Goal: Transaction & Acquisition: Book appointment/travel/reservation

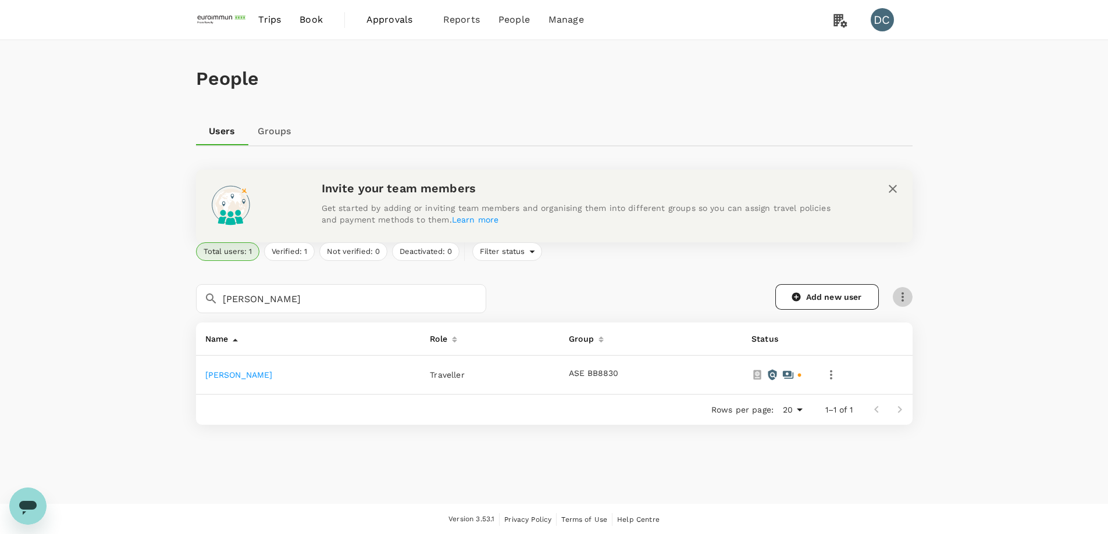
click at [898, 299] on icon "button" at bounding box center [903, 297] width 14 height 14
click at [956, 326] on span "Send invitation email" at bounding box center [951, 321] width 98 height 14
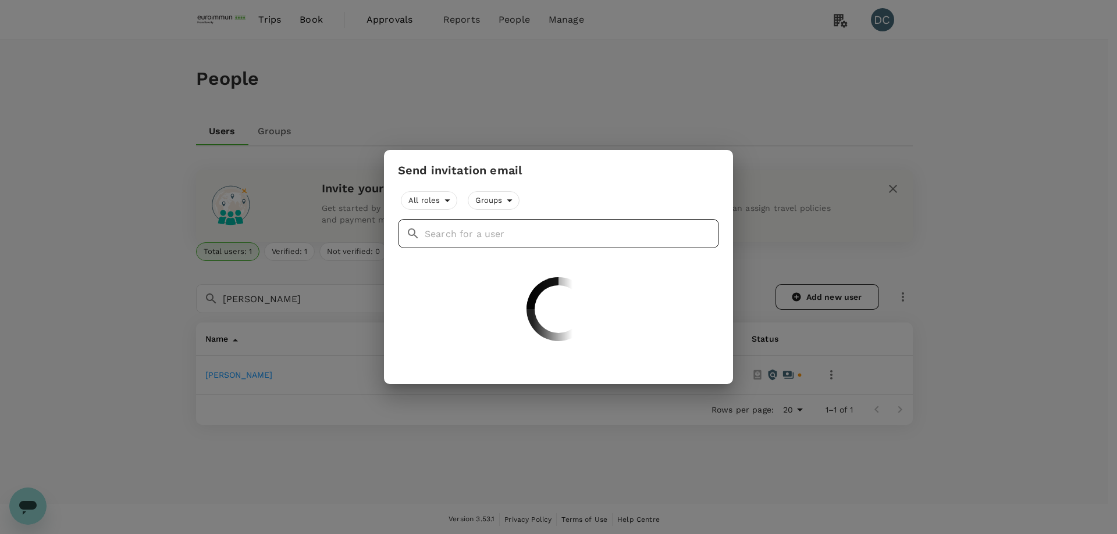
click at [577, 234] on input "text" at bounding box center [572, 233] width 294 height 29
type input "y"
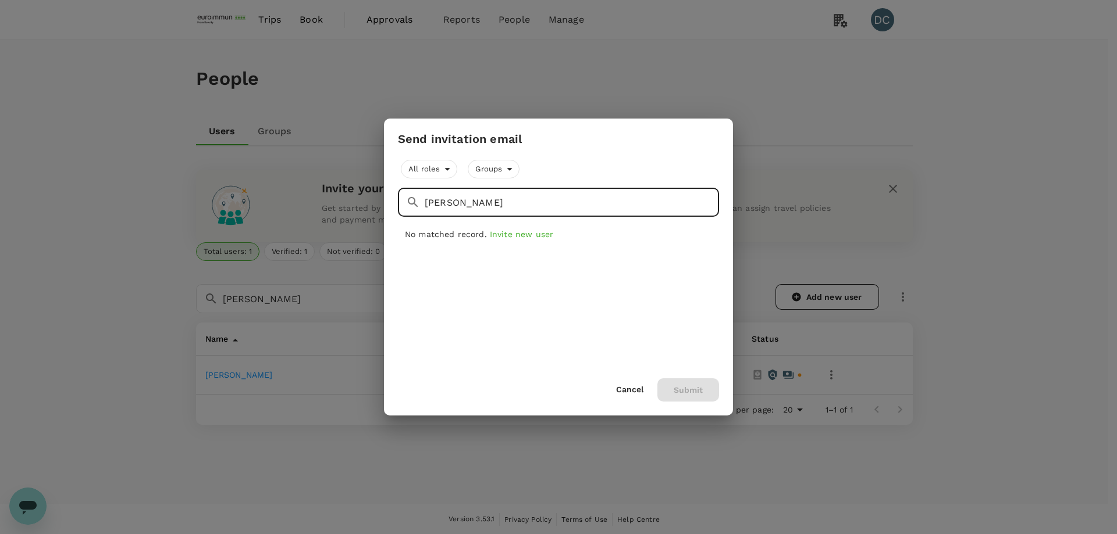
type input "[PERSON_NAME]"
click at [516, 234] on span "Invite new user" at bounding box center [521, 234] width 63 height 9
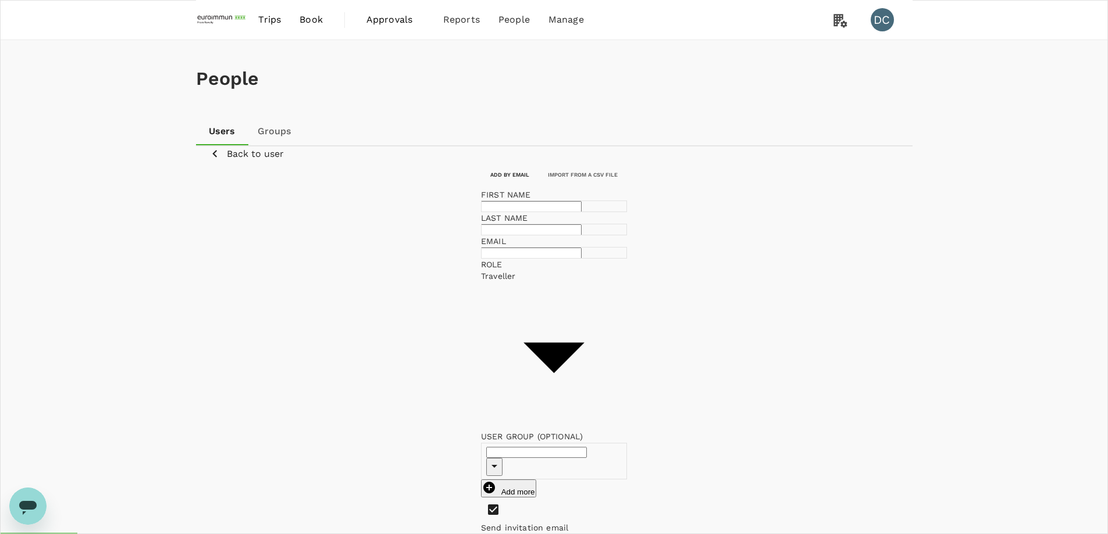
click at [274, 161] on p "Back to user" at bounding box center [255, 154] width 57 height 14
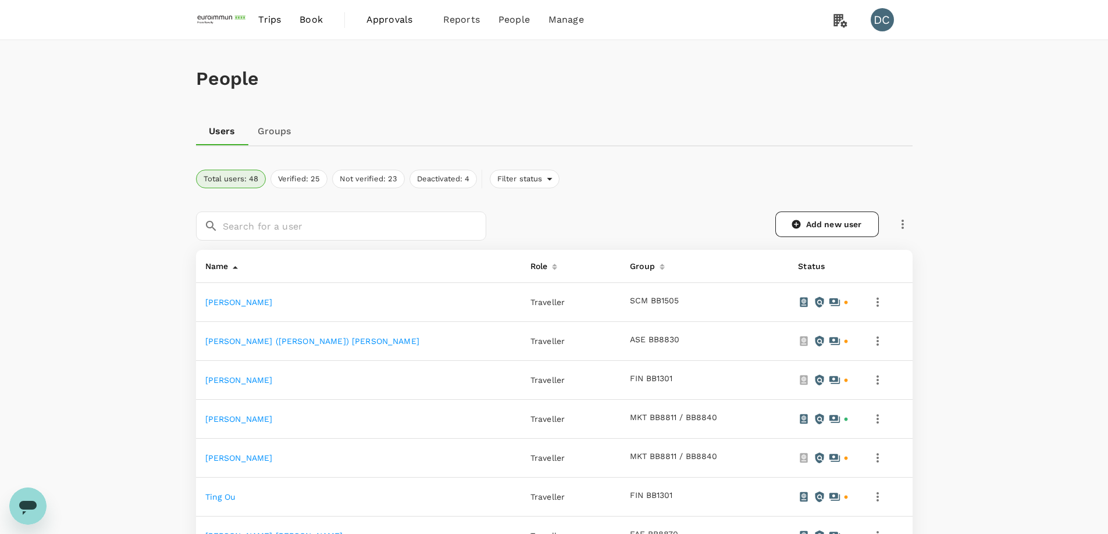
click at [898, 227] on icon "button" at bounding box center [903, 224] width 14 height 14
click at [918, 252] on span "Send invitation email" at bounding box center [951, 248] width 98 height 14
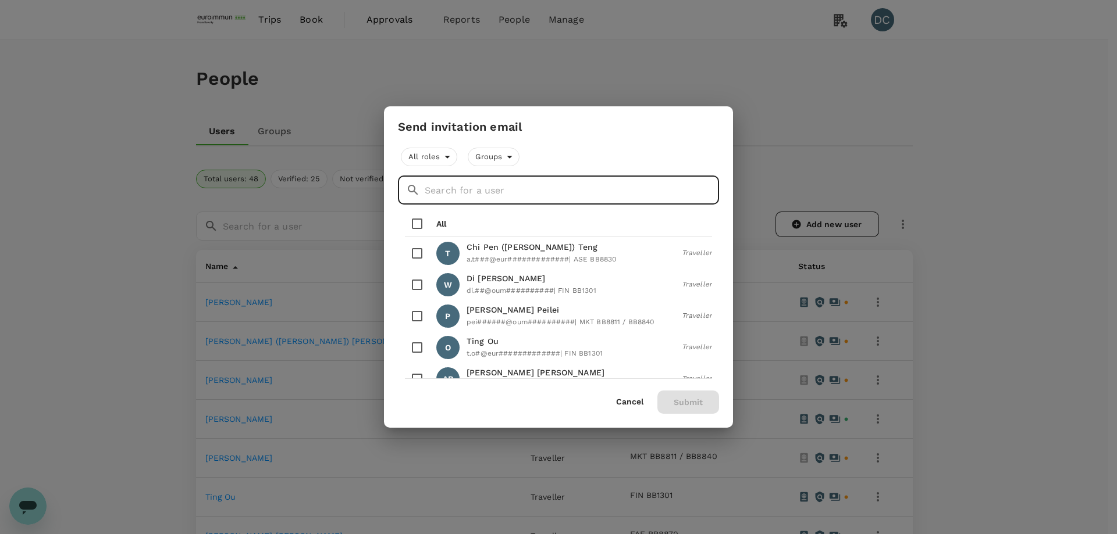
click at [513, 190] on input "text" at bounding box center [572, 190] width 294 height 29
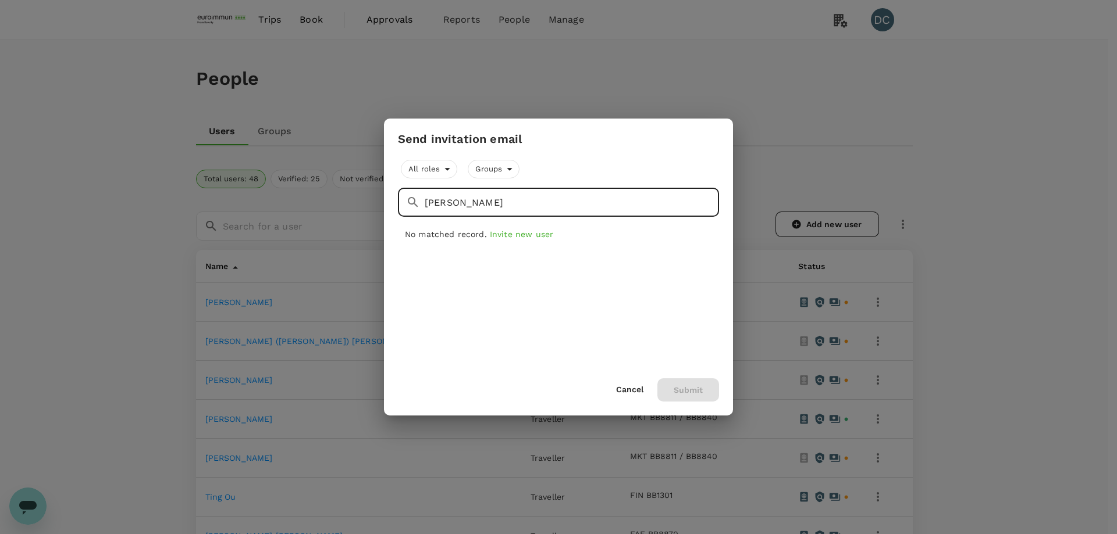
click at [465, 205] on input "[PERSON_NAME]" at bounding box center [572, 202] width 294 height 29
drag, startPoint x: 427, startPoint y: 205, endPoint x: 412, endPoint y: 202, distance: 15.4
click at [412, 202] on div "​ [PERSON_NAME] ​" at bounding box center [558, 202] width 321 height 29
click at [431, 203] on input "[PERSON_NAME]" at bounding box center [572, 202] width 294 height 29
drag, startPoint x: 507, startPoint y: 203, endPoint x: 362, endPoint y: 204, distance: 144.8
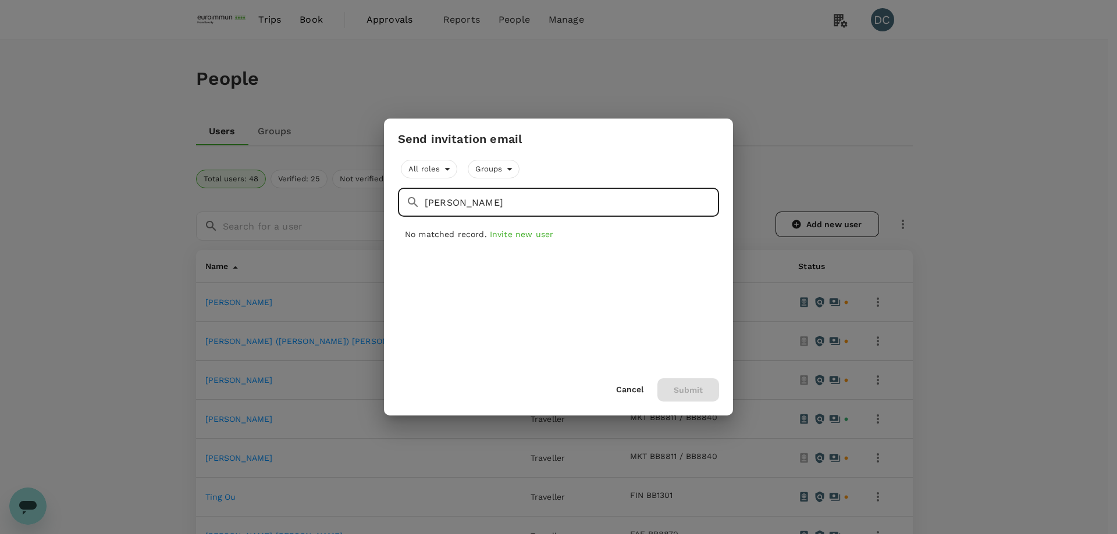
click at [362, 204] on div "Send invitation email All roles Groups ​ [PERSON_NAME] ​ No matched record. Inv…" at bounding box center [558, 267] width 1117 height 534
drag, startPoint x: 453, startPoint y: 204, endPoint x: 408, endPoint y: 204, distance: 44.8
click at [408, 204] on div "​ [PERSON_NAME] ​" at bounding box center [558, 202] width 321 height 29
type input "[PERSON_NAME]"
drag, startPoint x: 622, startPoint y: 388, endPoint x: 520, endPoint y: 341, distance: 112.1
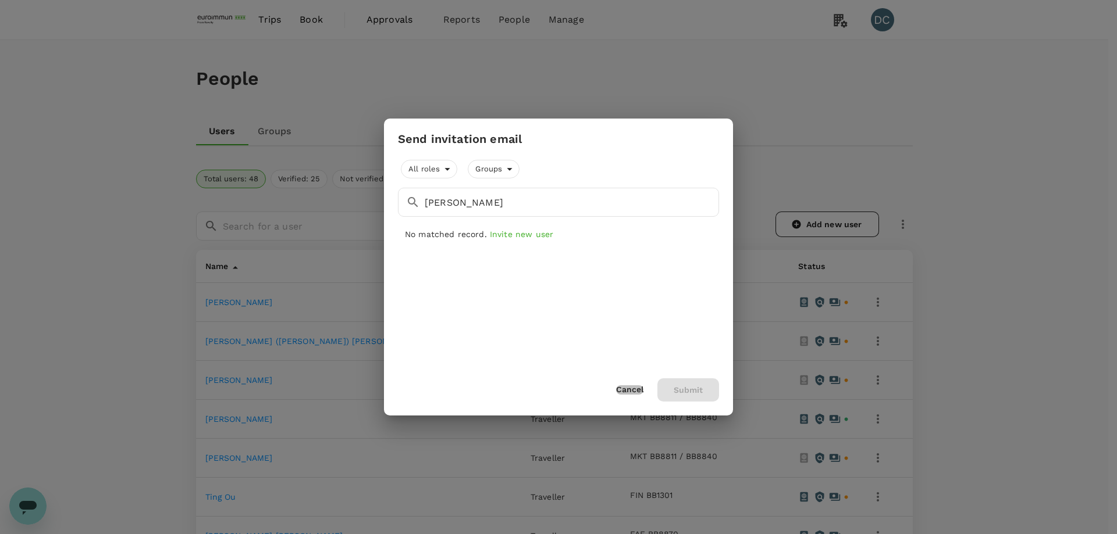
click at [621, 388] on button "Cancel" at bounding box center [629, 390] width 27 height 9
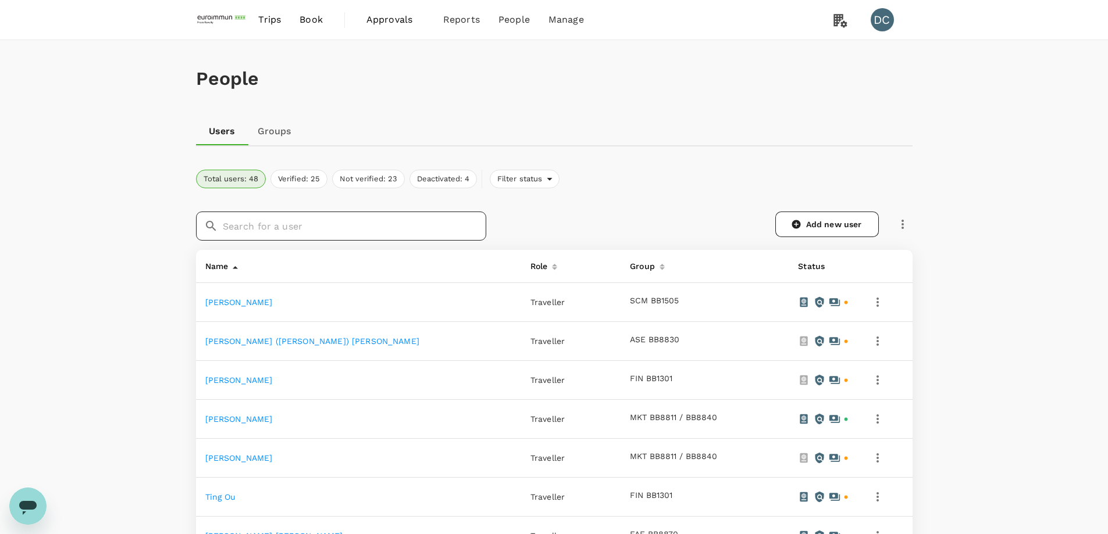
click at [288, 227] on input "text" at bounding box center [354, 226] width 263 height 29
paste input "[PERSON_NAME]"
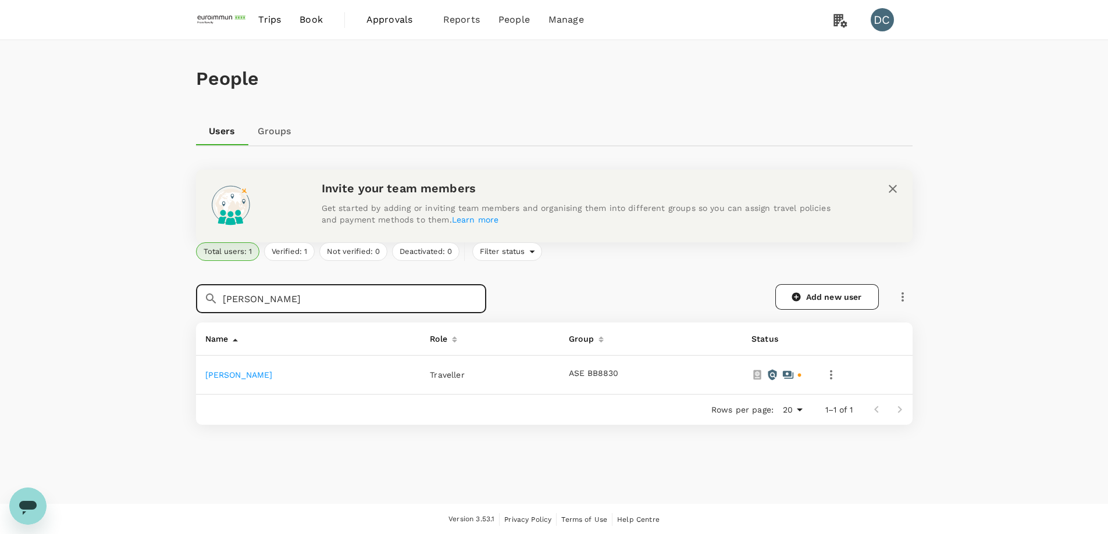
type input "[PERSON_NAME]"
click at [908, 297] on icon "button" at bounding box center [903, 297] width 14 height 14
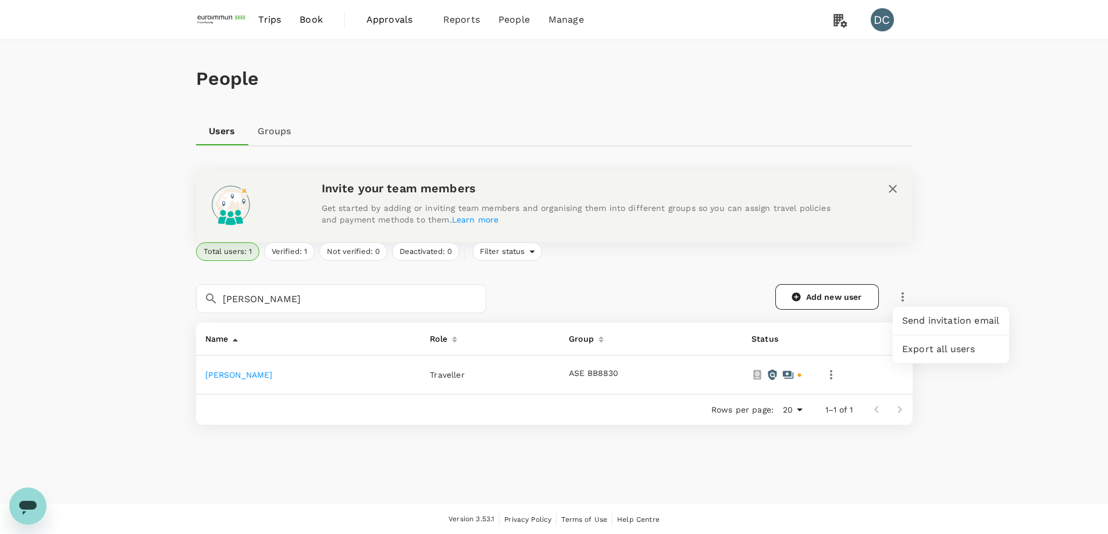
click at [901, 324] on div "Send invitation email" at bounding box center [951, 321] width 116 height 28
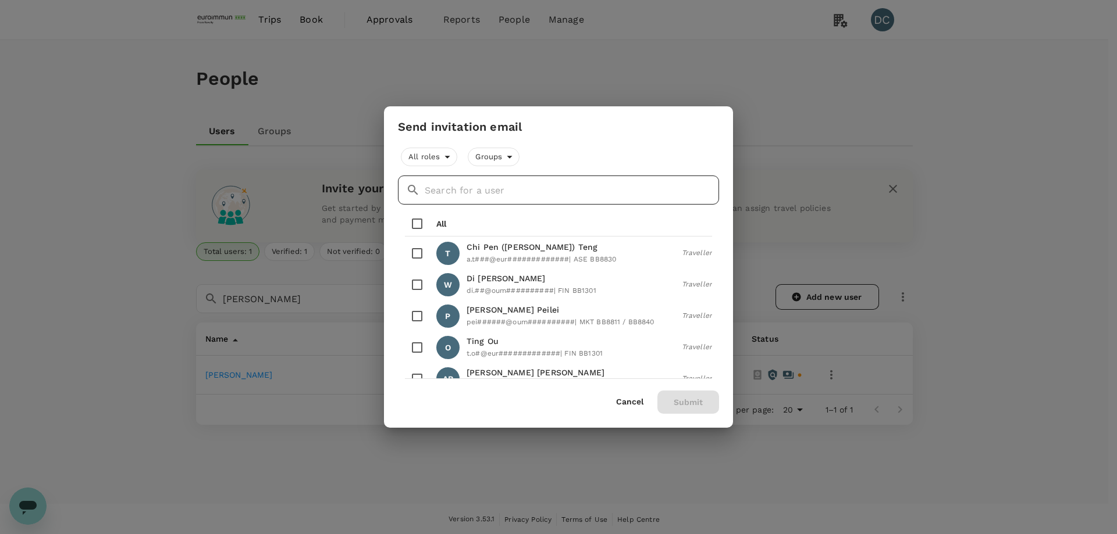
click at [513, 186] on input "text" at bounding box center [572, 190] width 294 height 29
paste input "[PERSON_NAME]"
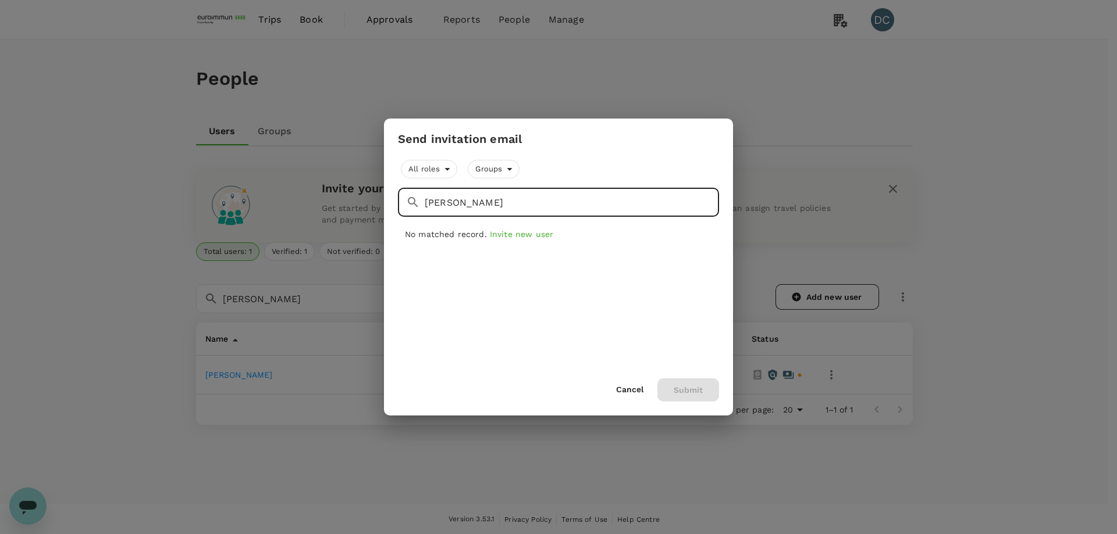
type input "[PERSON_NAME]"
click at [633, 390] on button "Cancel" at bounding box center [629, 390] width 27 height 9
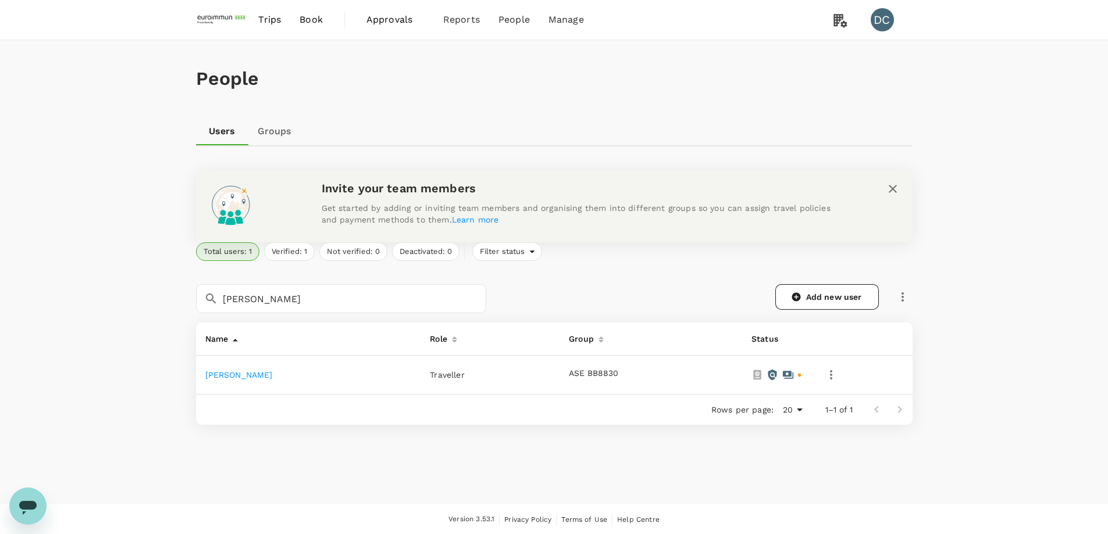
click at [302, 19] on span "Book" at bounding box center [310, 20] width 23 height 14
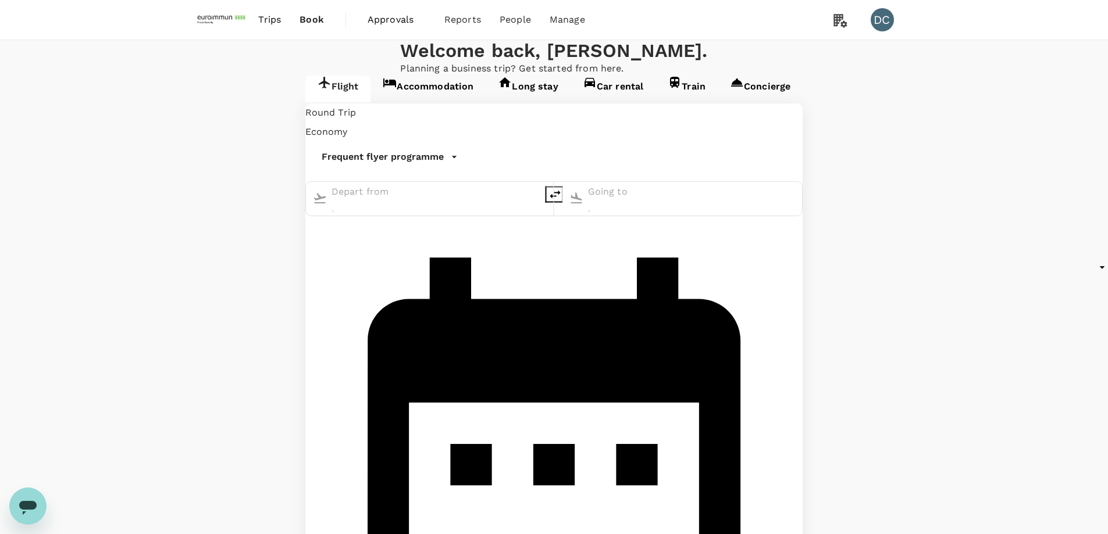
click at [331, 201] on input "text" at bounding box center [435, 192] width 208 height 19
type input "[GEOGRAPHIC_DATA], [GEOGRAPHIC_DATA] (any)"
type input "Singapore Changi (SIN)"
click at [548, 202] on icon "delete" at bounding box center [555, 195] width 14 height 14
type input "Singapore Changi (SIN)"
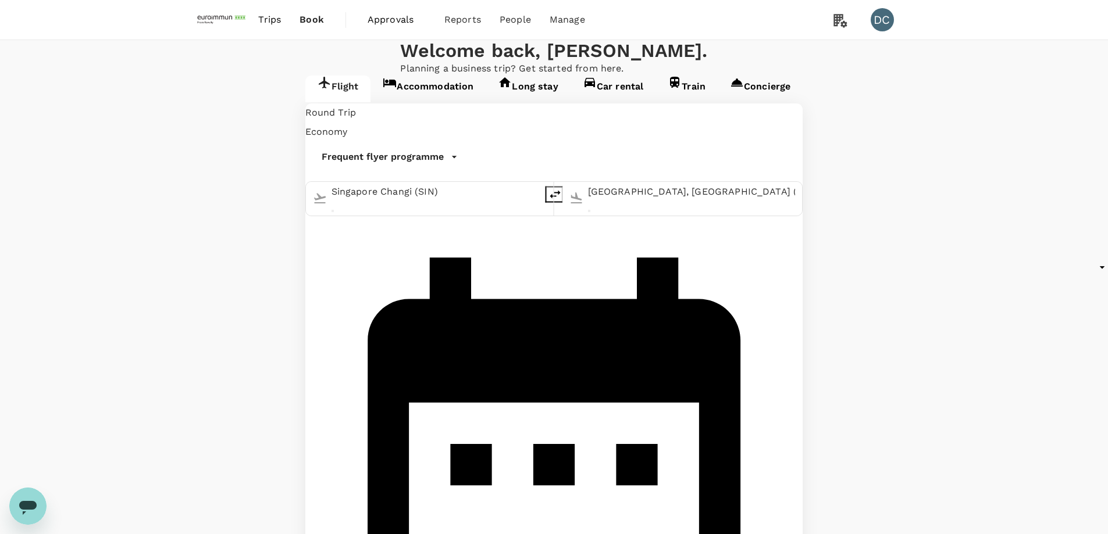
click at [588, 201] on input "[GEOGRAPHIC_DATA], [GEOGRAPHIC_DATA] (any)" at bounding box center [692, 192] width 208 height 19
click at [558, 239] on p "Suvarnabhumi Intl" at bounding box center [672, 233] width 228 height 12
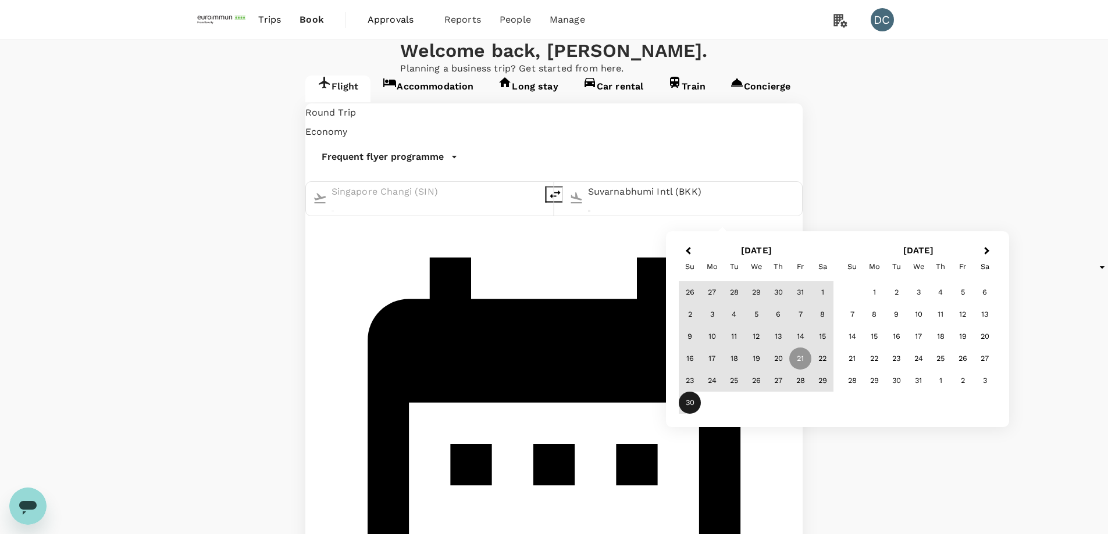
type input "Suvarnabhumi Intl (BKK)"
click at [688, 249] on span "Previous Month" at bounding box center [688, 251] width 0 height 13
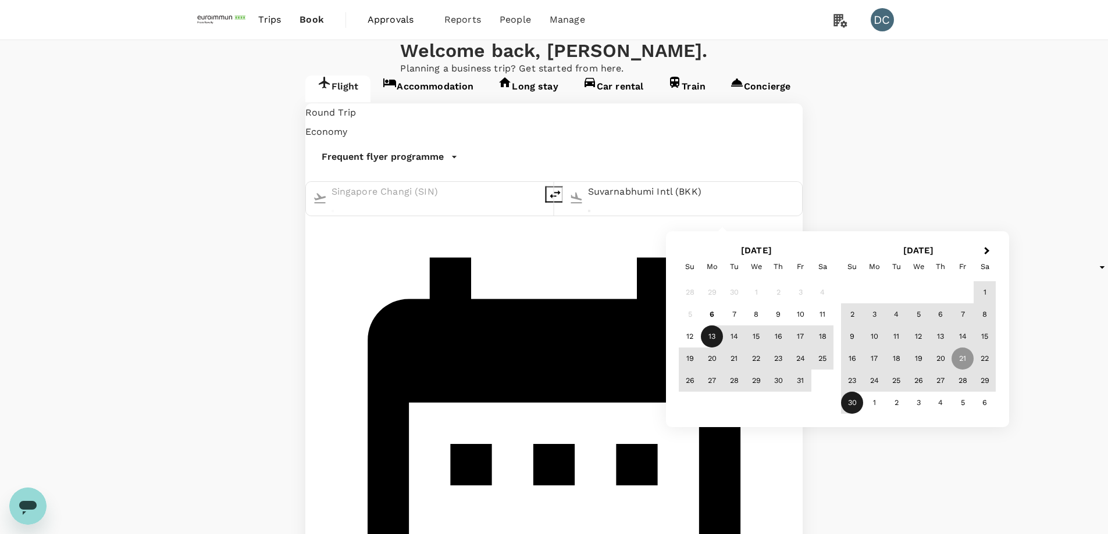
click at [715, 336] on div "13" at bounding box center [712, 337] width 22 height 22
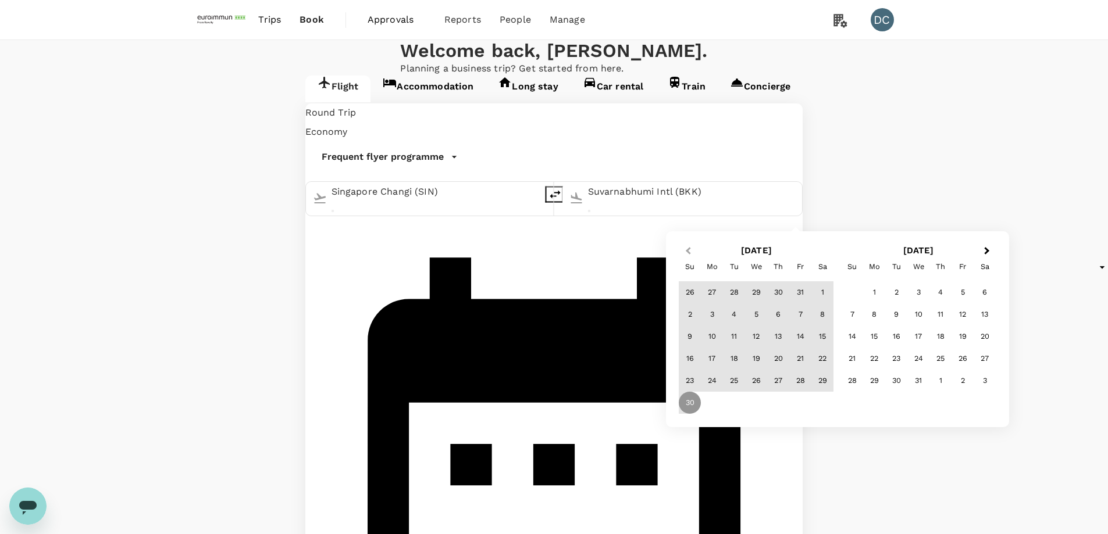
click at [688, 250] on span "Previous Month" at bounding box center [688, 251] width 0 height 13
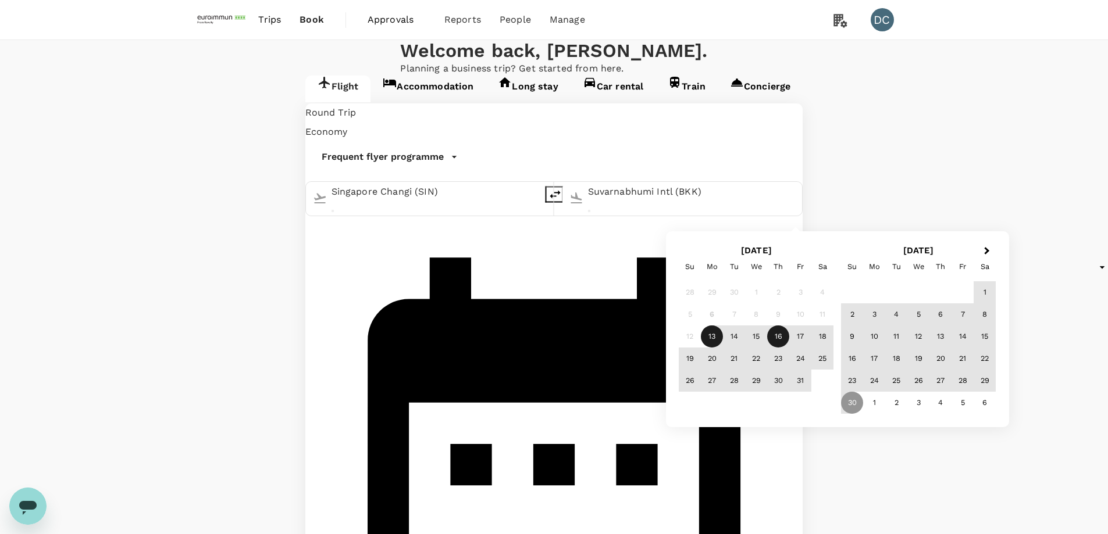
click at [780, 336] on div "16" at bounding box center [778, 337] width 22 height 22
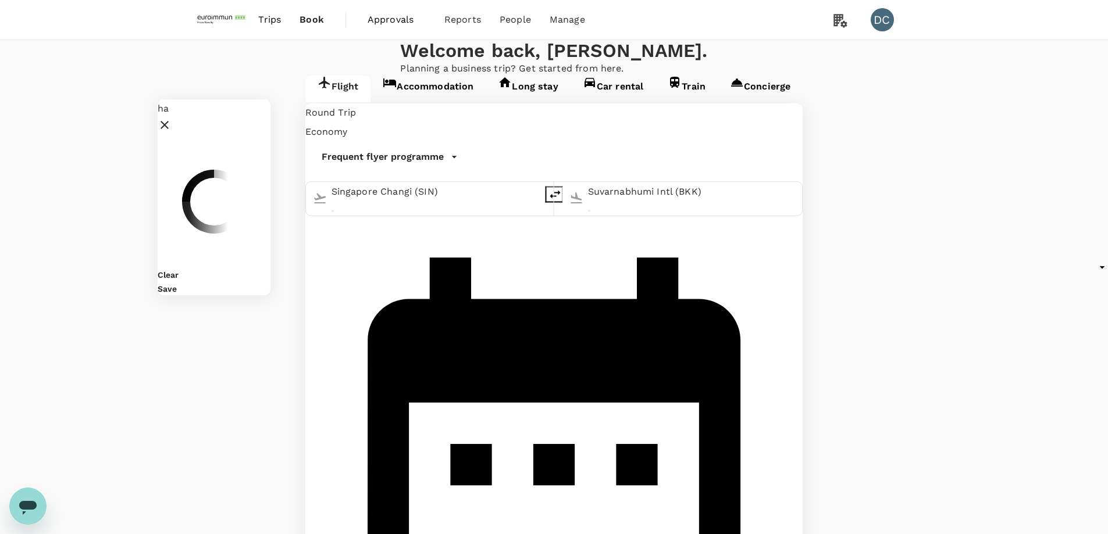
type input "h"
type input "[PERSON_NAME]"
click at [213, 233] on div at bounding box center [197, 244] width 33 height 23
checkbox input "true"
click at [338, 281] on div "Save" at bounding box center [261, 288] width 206 height 14
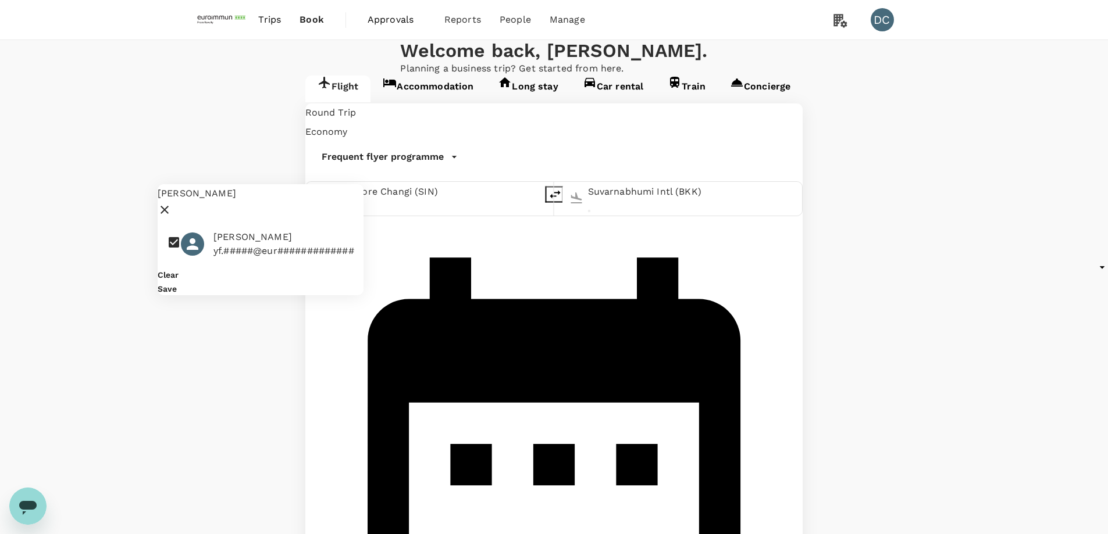
click at [177, 284] on button "Save" at bounding box center [167, 288] width 19 height 9
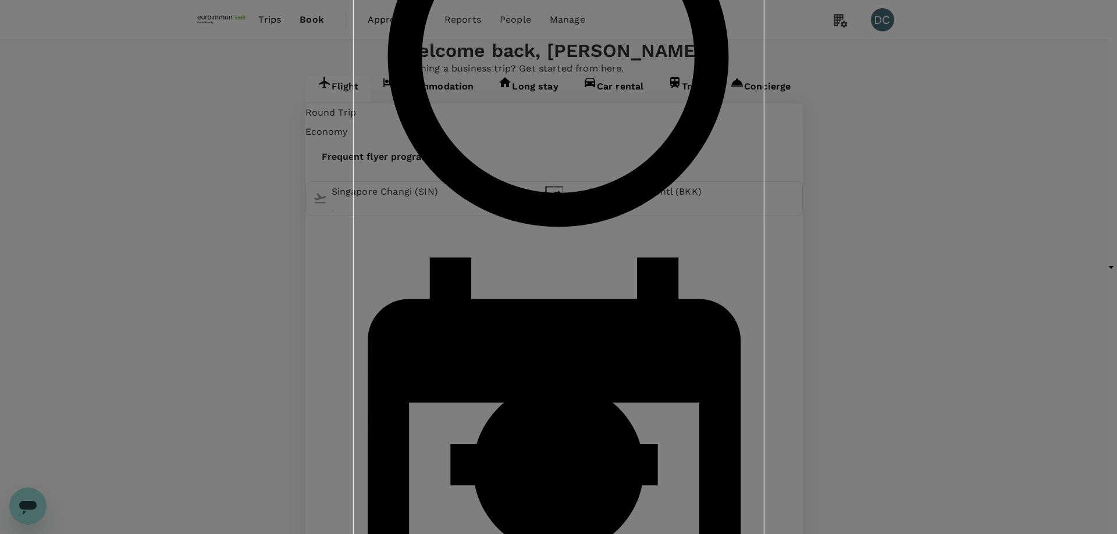
click at [490, 176] on input "Staff Travel Policy ( [PERSON_NAME], You )" at bounding box center [558, 267] width 1117 height 534
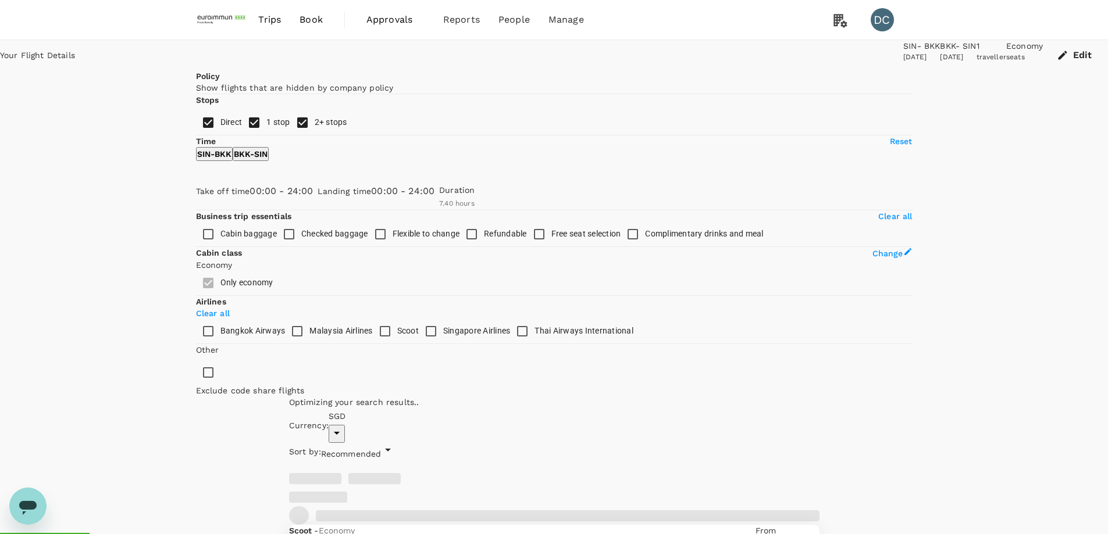
click at [242, 135] on input "1 stop" at bounding box center [254, 122] width 24 height 24
checkbox input "false"
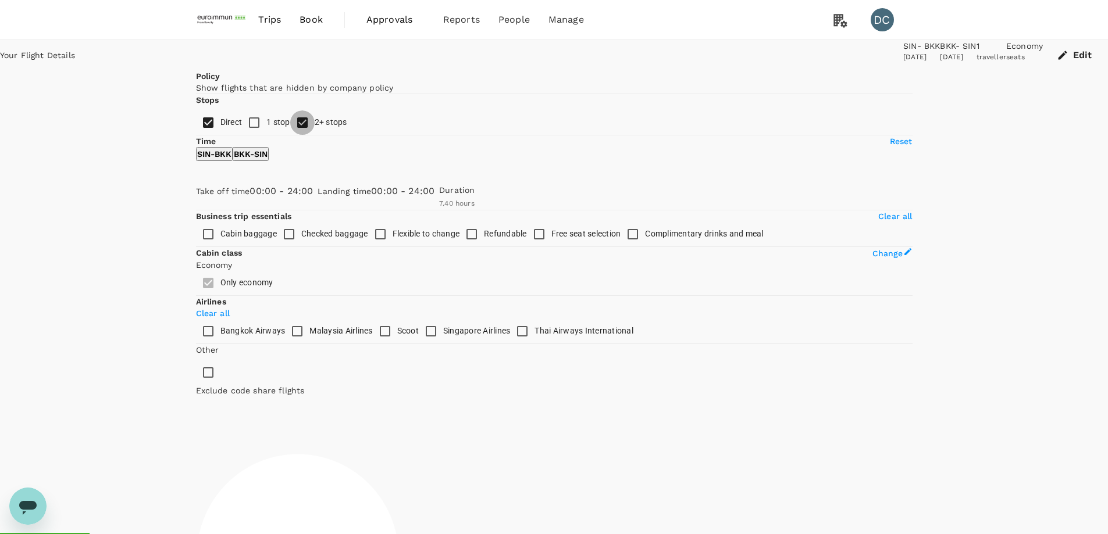
click at [290, 135] on input "2+ stops" at bounding box center [302, 122] width 24 height 24
checkbox input "false"
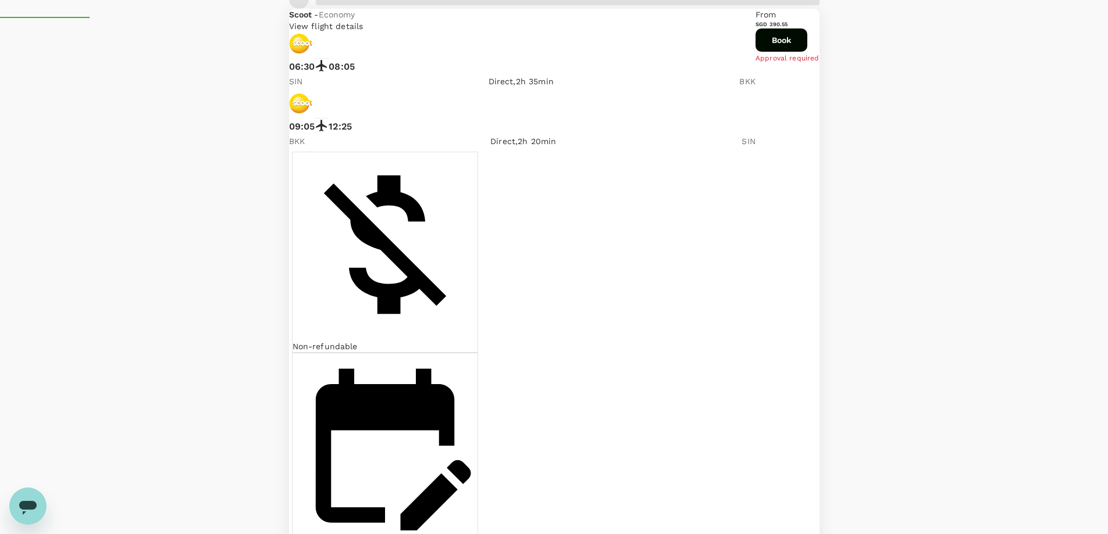
scroll to position [523, 0]
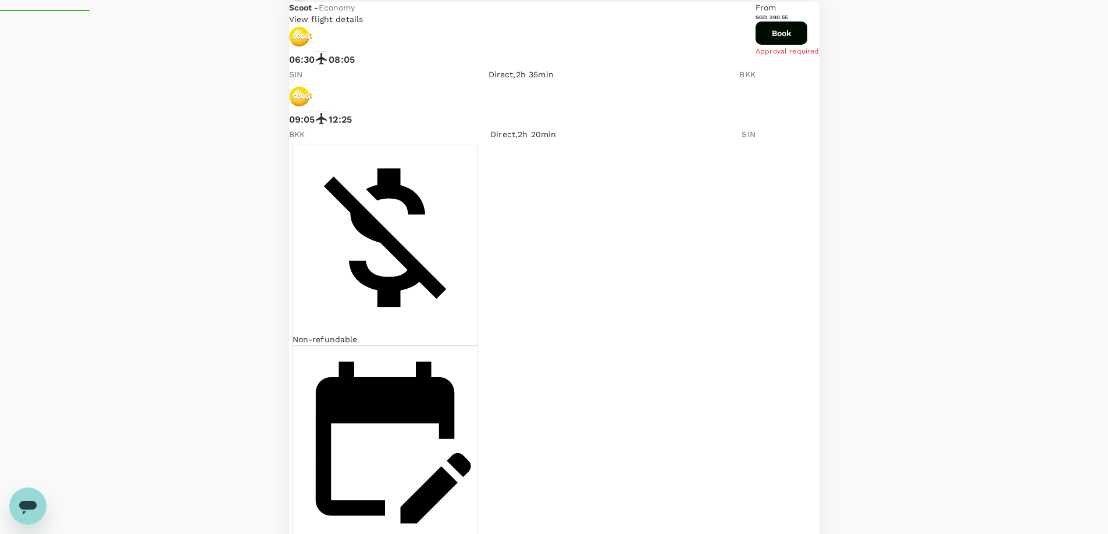
checkbox input "true"
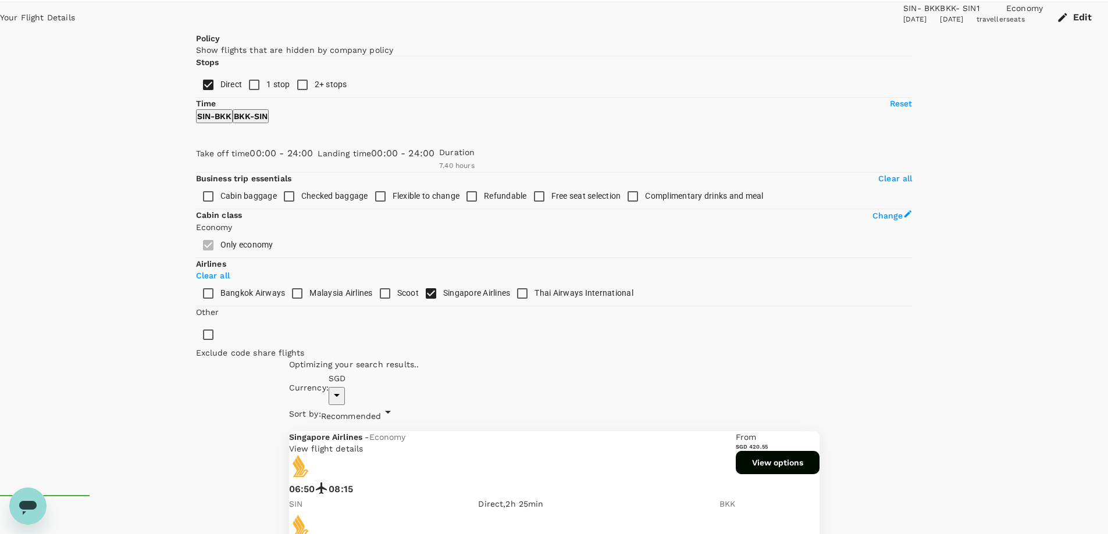
scroll to position [58, 0]
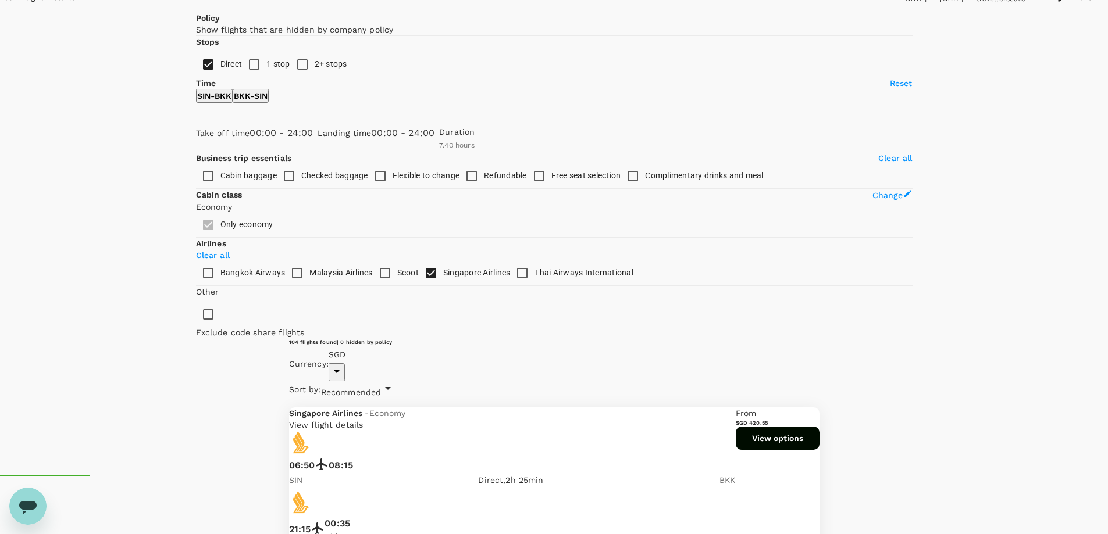
click at [381, 388] on span "Recommended" at bounding box center [351, 392] width 60 height 9
click at [840, 45] on div at bounding box center [558, 267] width 1117 height 534
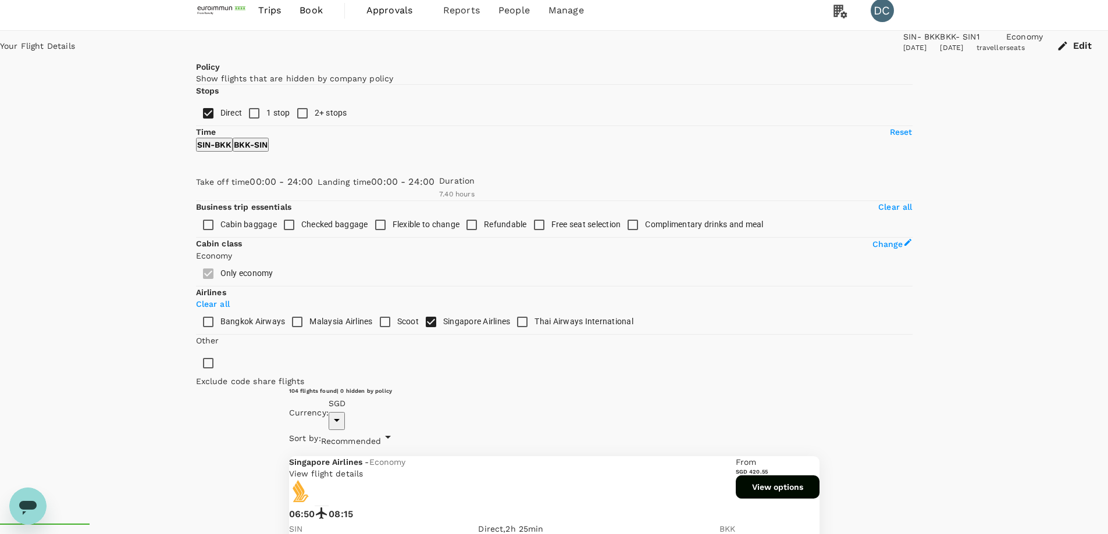
scroll to position [0, 0]
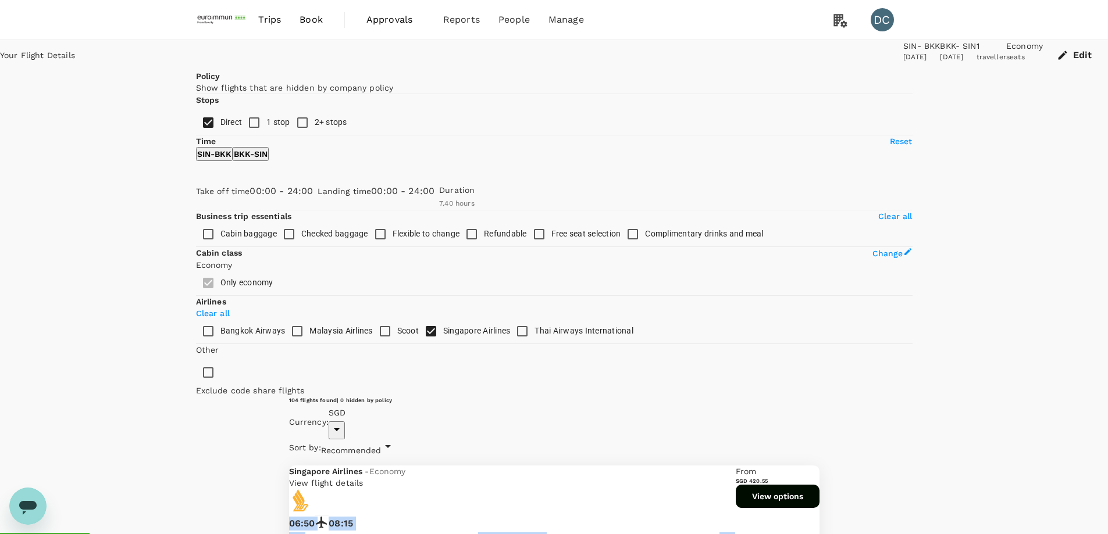
drag, startPoint x: 433, startPoint y: 162, endPoint x: 781, endPoint y: 182, distance: 348.9
copy div "06:50 08:15 SIN Direct , 2h 25min BKK"
drag, startPoint x: 434, startPoint y: 198, endPoint x: 776, endPoint y: 195, distance: 341.4
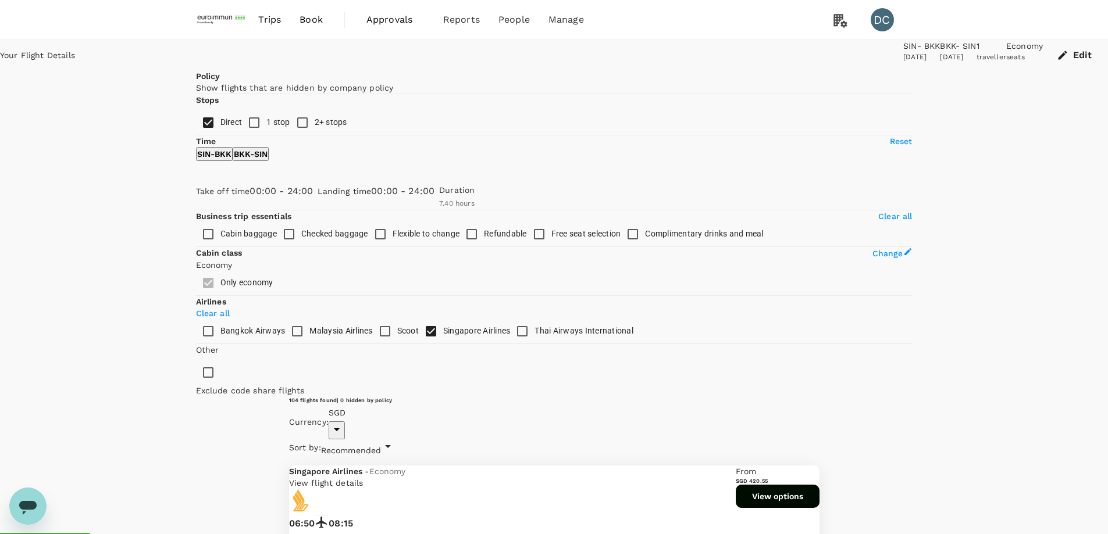
drag, startPoint x: 431, startPoint y: 196, endPoint x: 772, endPoint y: 187, distance: 340.9
copy div "21:15 00:35 +1d"
drag, startPoint x: 433, startPoint y: 334, endPoint x: 771, endPoint y: 335, distance: 337.3
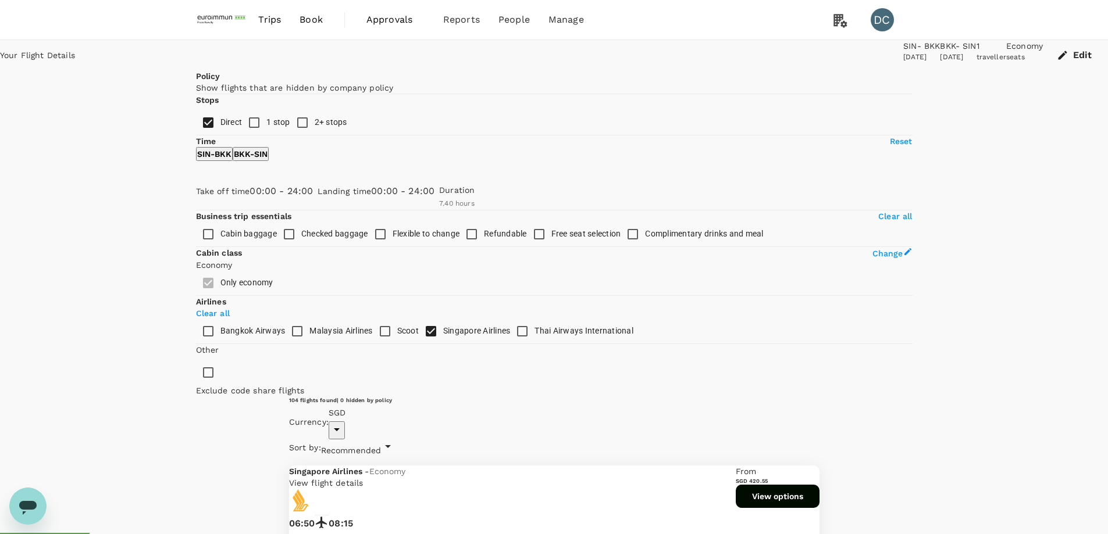
copy div "09:20 12:45"
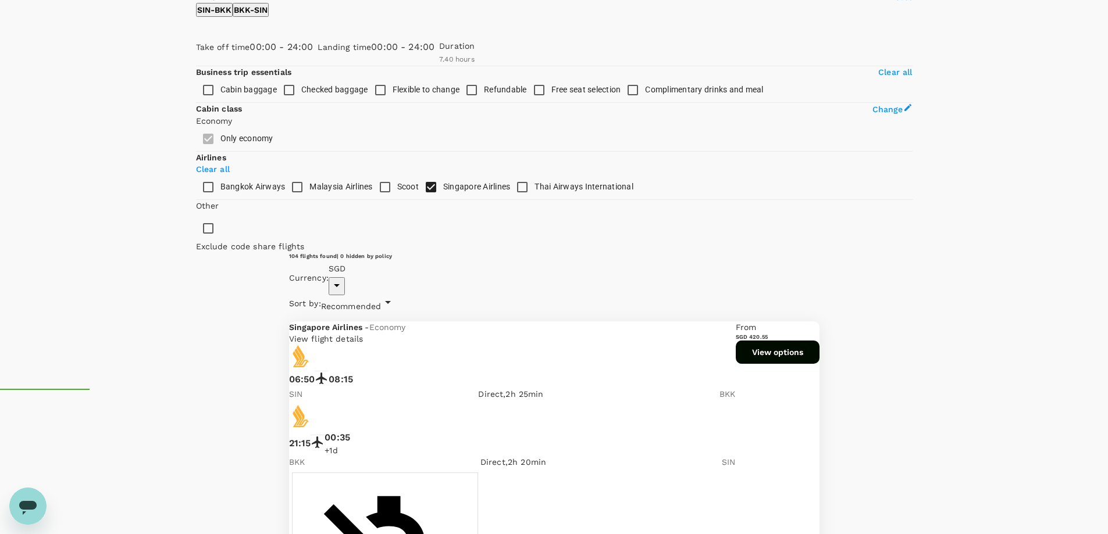
scroll to position [174, 0]
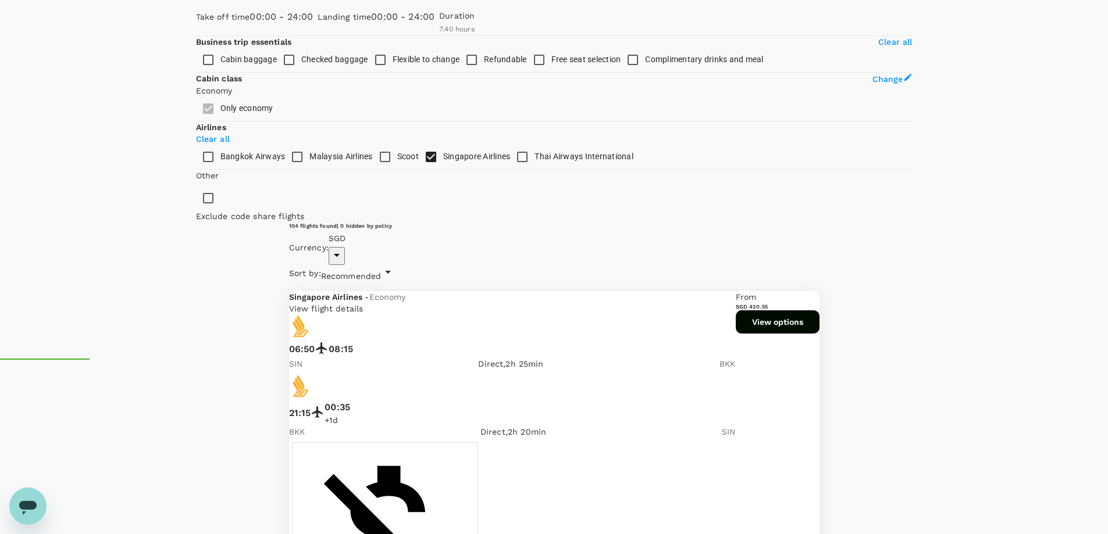
drag, startPoint x: 433, startPoint y: 305, endPoint x: 778, endPoint y: 301, distance: 344.9
copy div "00:10 03:30"
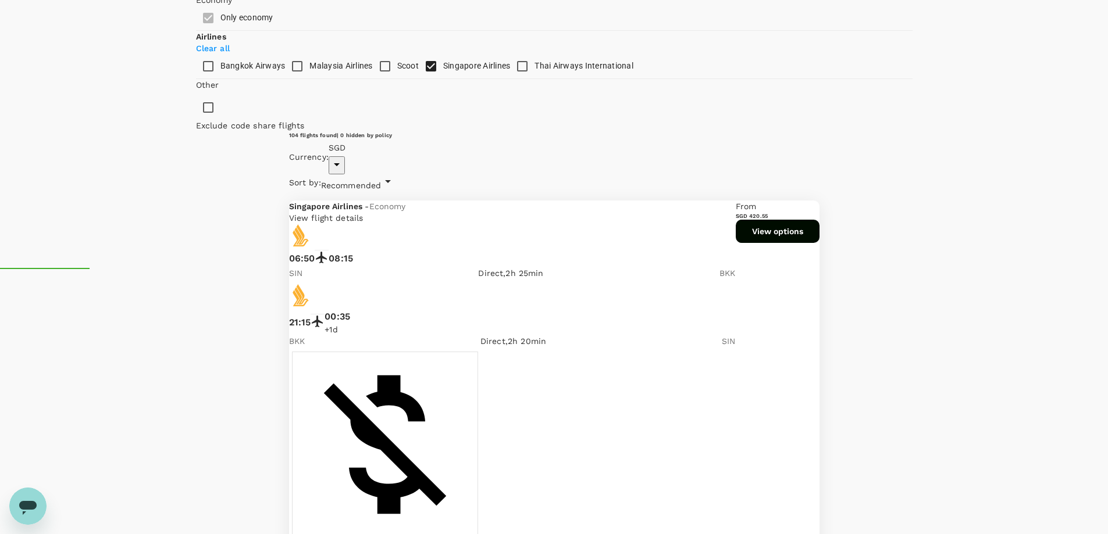
scroll to position [291, 0]
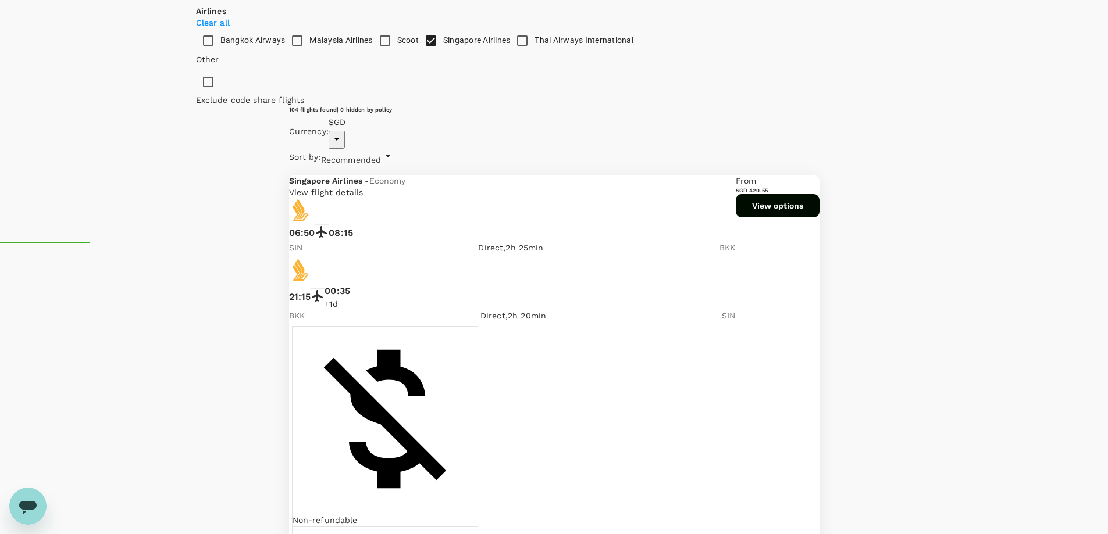
copy div "09:05 12:25"
drag, startPoint x: 432, startPoint y: 337, endPoint x: 765, endPoint y: 339, distance: 333.2
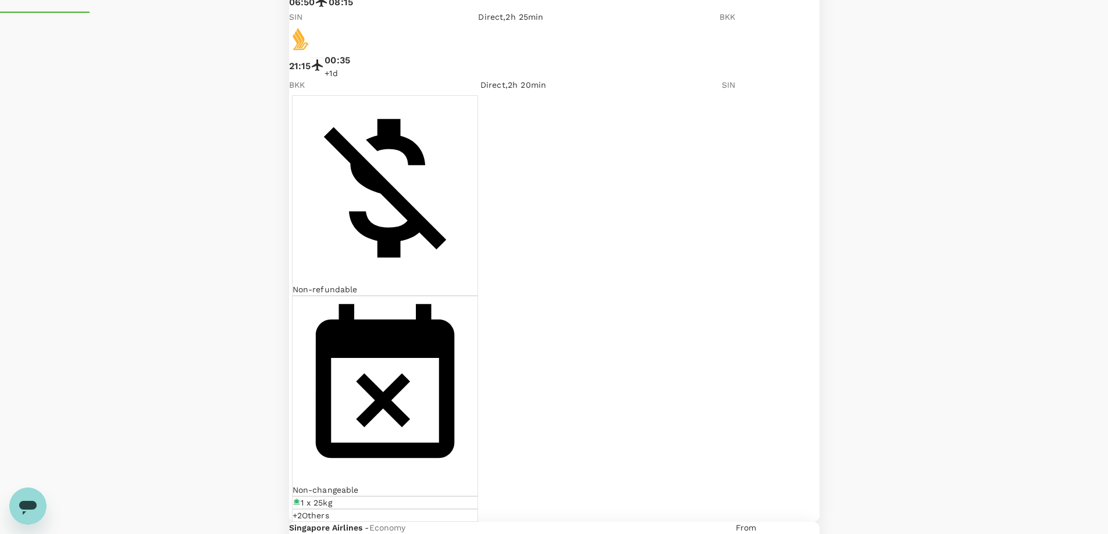
scroll to position [523, 0]
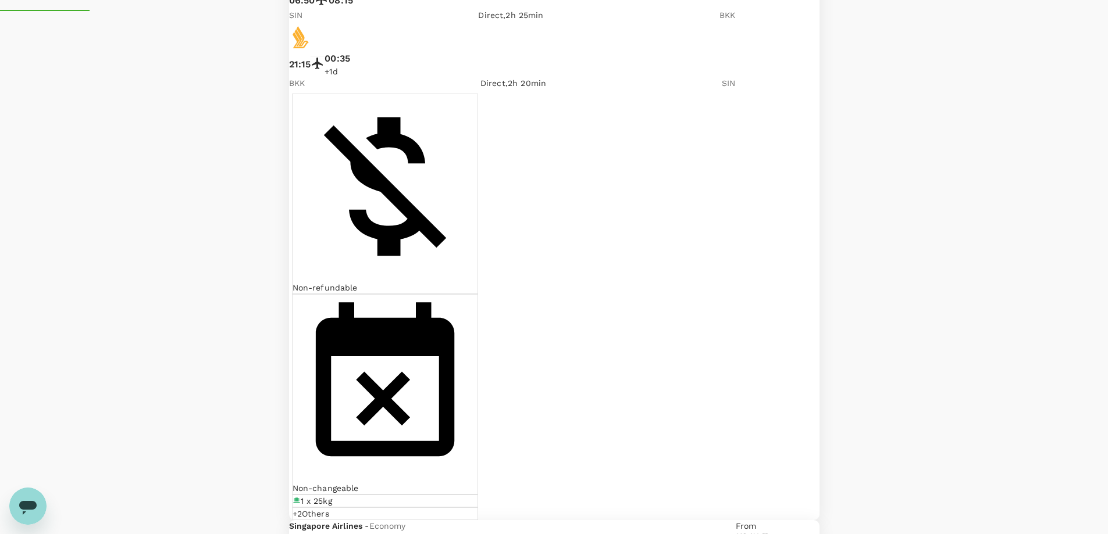
copy div "10:50 14:15"
drag, startPoint x: 432, startPoint y: 259, endPoint x: 773, endPoint y: 255, distance: 341.4
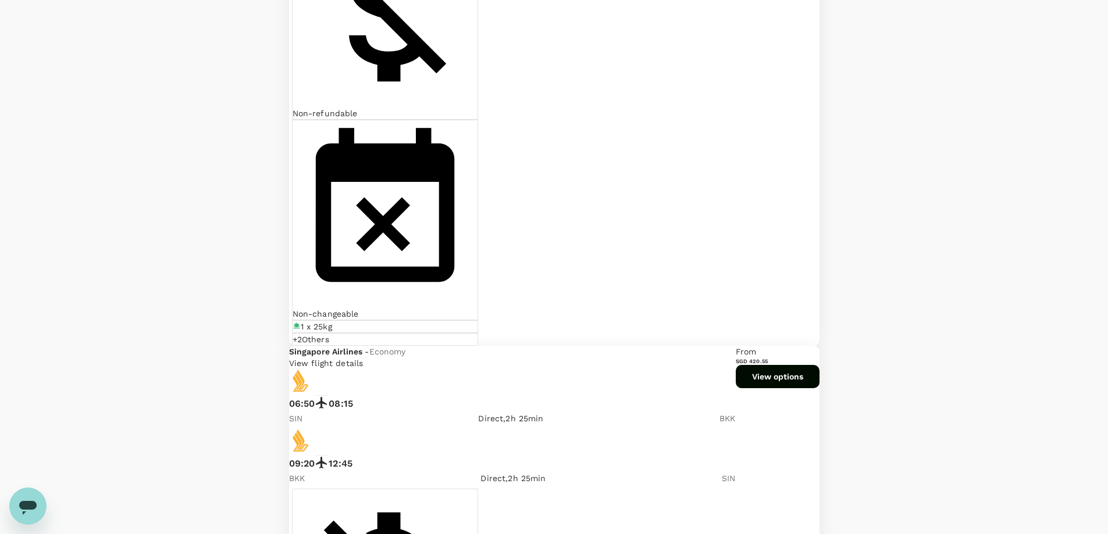
drag, startPoint x: 431, startPoint y: 237, endPoint x: 771, endPoint y: 238, distance: 339.6
copy div "18:00 21:25"
drag, startPoint x: 430, startPoint y: 384, endPoint x: 770, endPoint y: 387, distance: 339.6
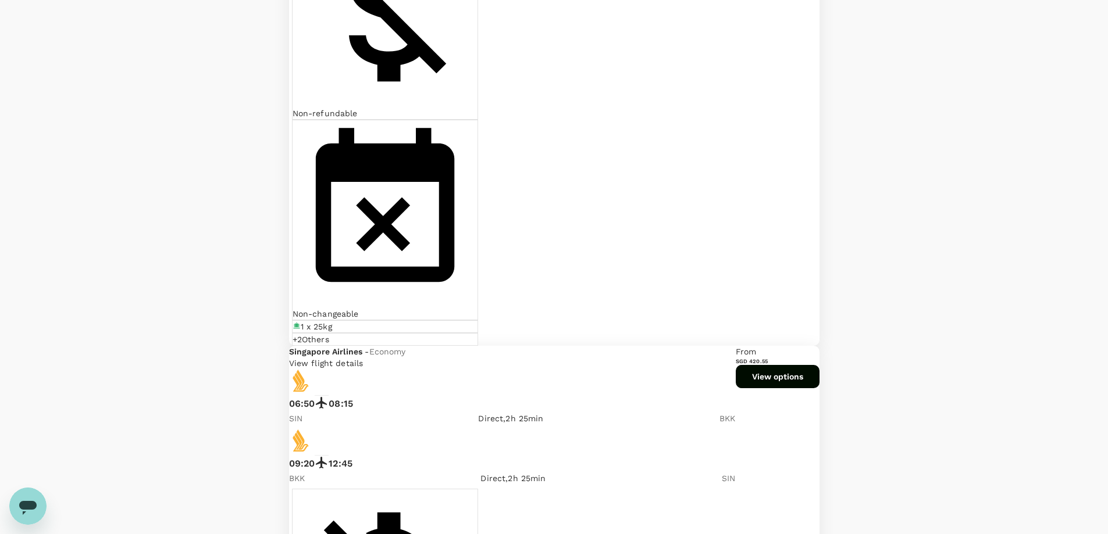
copy div "12:15 15:40"
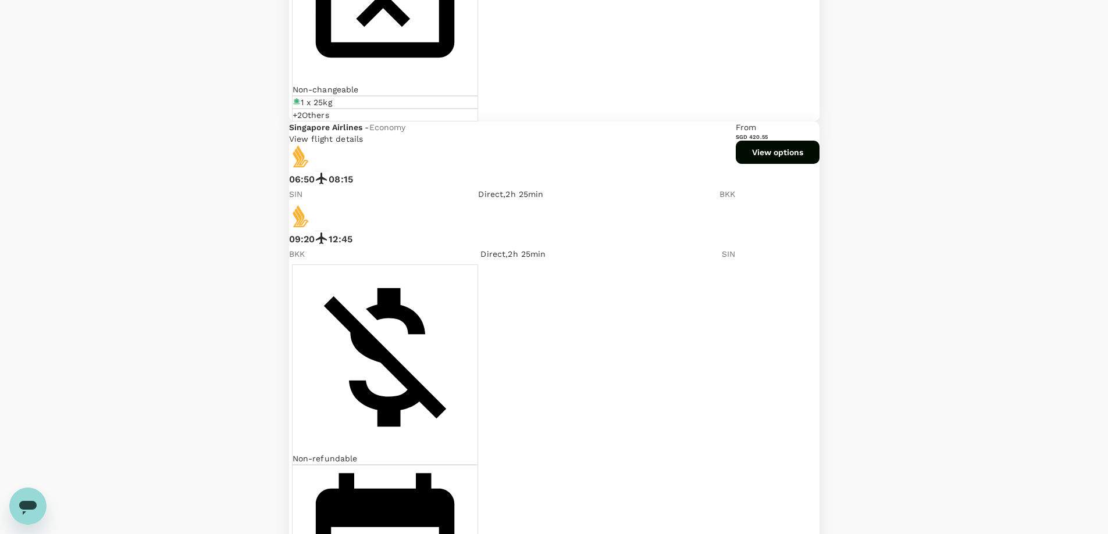
scroll to position [930, 0]
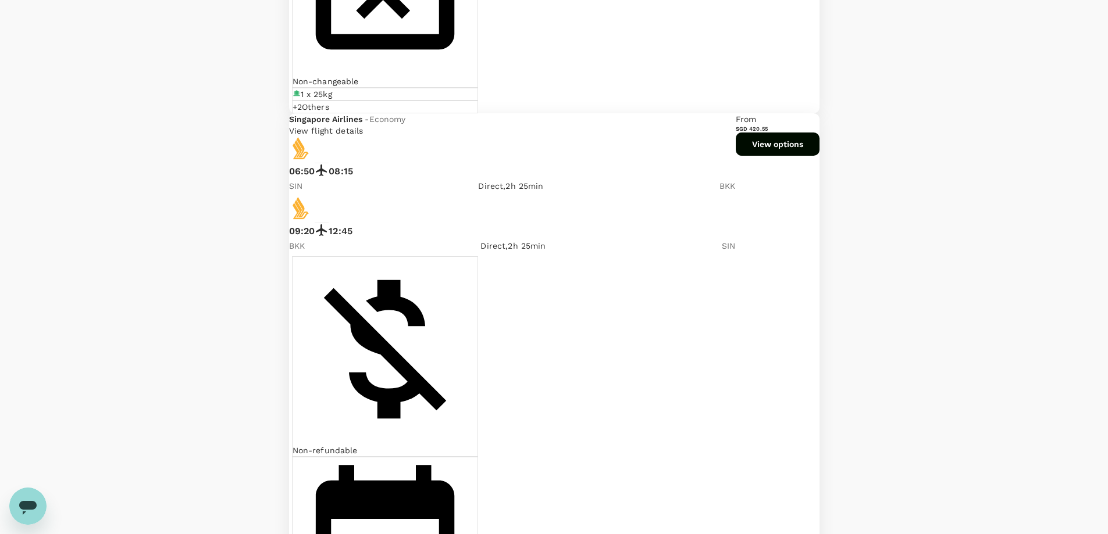
drag, startPoint x: 431, startPoint y: 295, endPoint x: 769, endPoint y: 291, distance: 337.3
copy div "20:10 23:35"
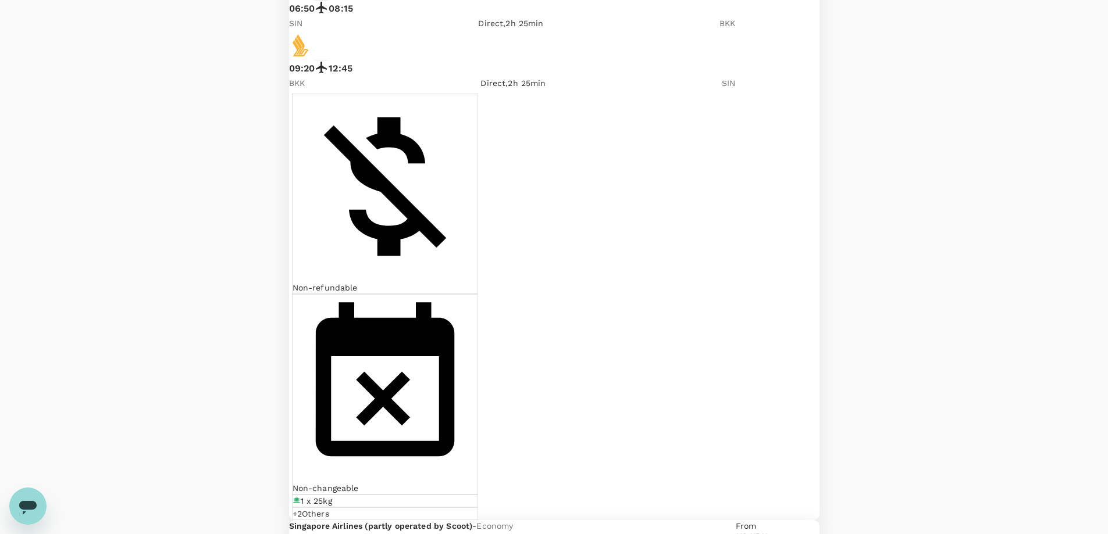
scroll to position [1105, 0]
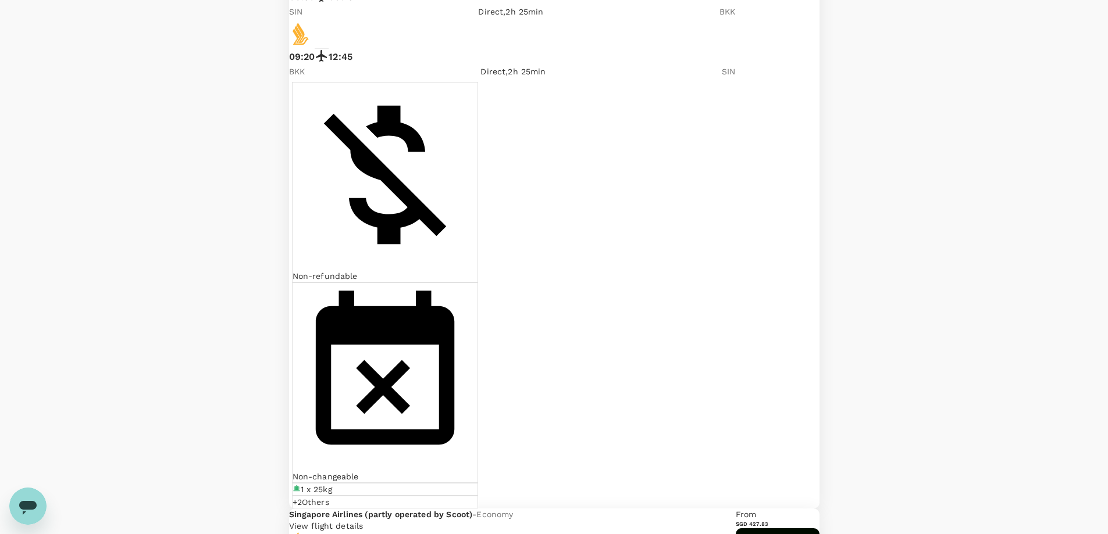
drag, startPoint x: 432, startPoint y: 411, endPoint x: 775, endPoint y: 411, distance: 342.5
copy div "15:25 19:00"
drag, startPoint x: 433, startPoint y: 259, endPoint x: 769, endPoint y: 256, distance: 336.1
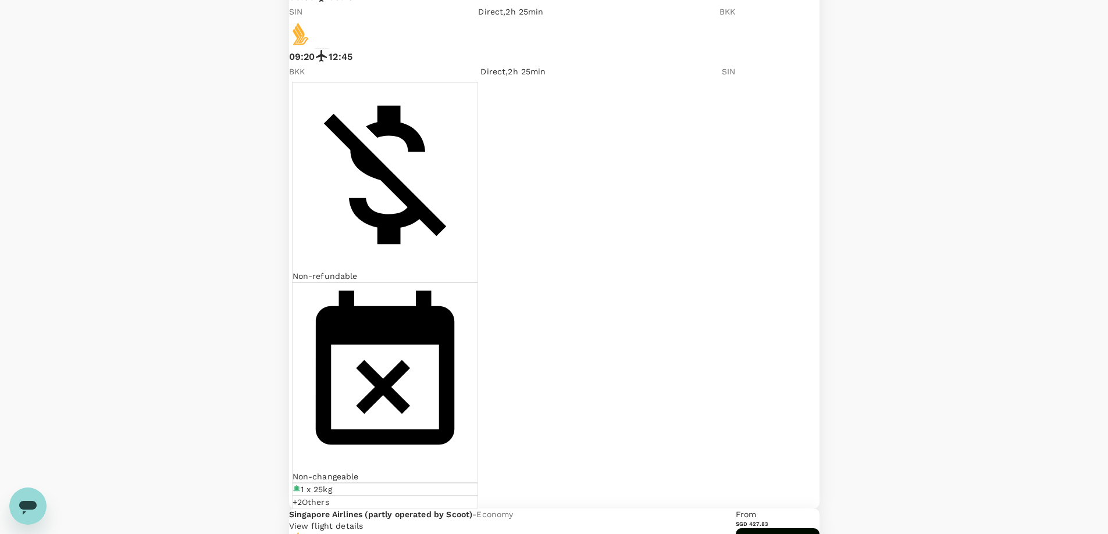
drag, startPoint x: 433, startPoint y: 260, endPoint x: 538, endPoint y: 261, distance: 105.3
drag, startPoint x: 430, startPoint y: 260, endPoint x: 770, endPoint y: 265, distance: 340.2
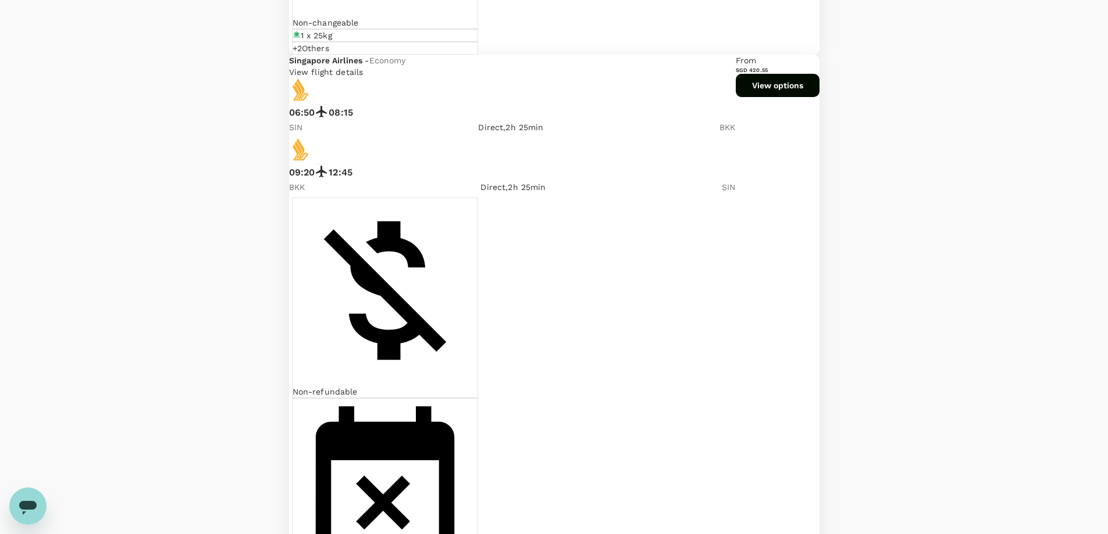
scroll to position [989, 0]
drag, startPoint x: 479, startPoint y: 319, endPoint x: 590, endPoint y: 315, distance: 111.2
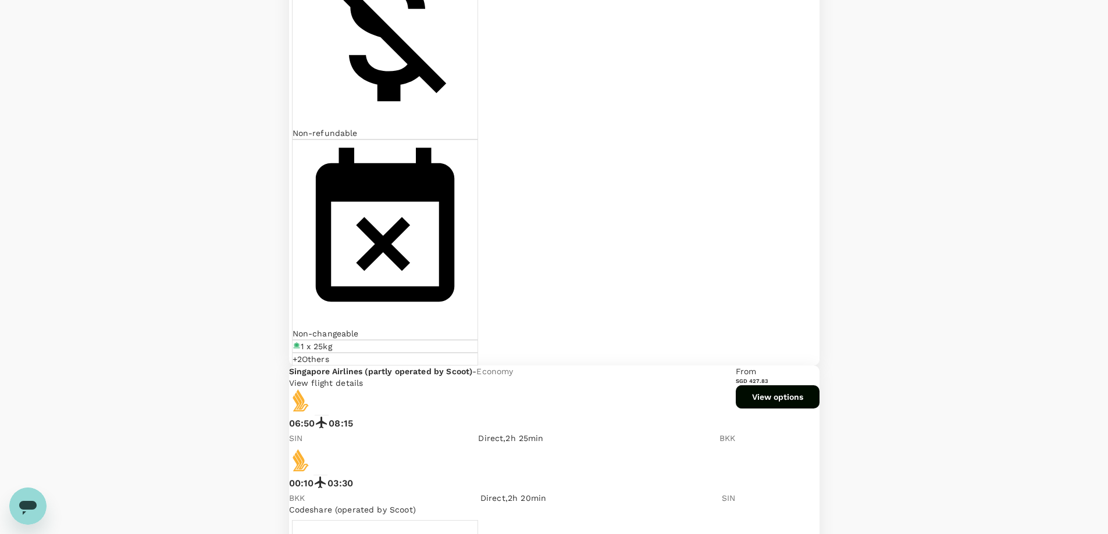
scroll to position [1396, 0]
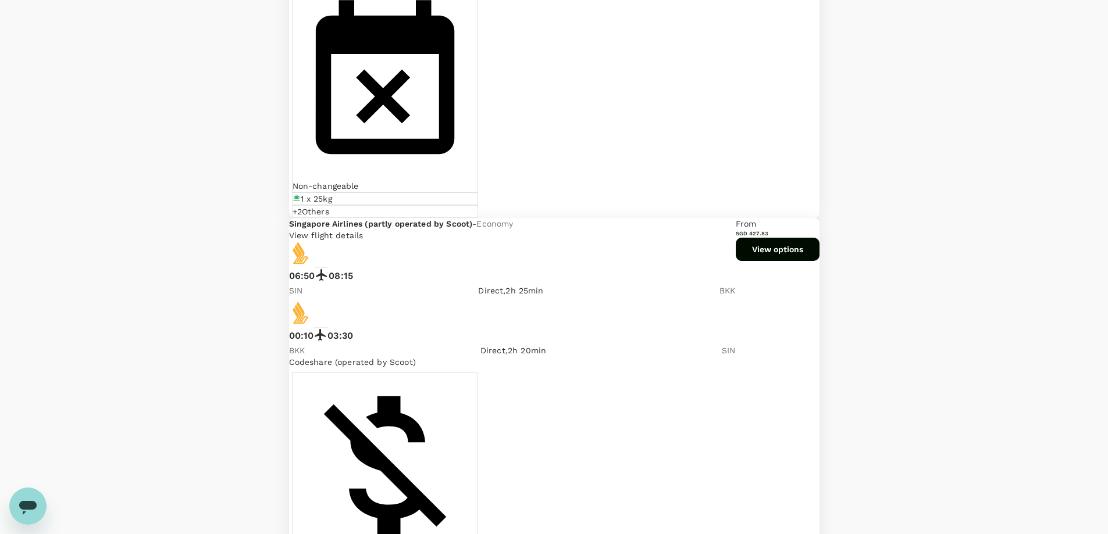
drag, startPoint x: 433, startPoint y: 272, endPoint x: 750, endPoint y: 267, distance: 316.4
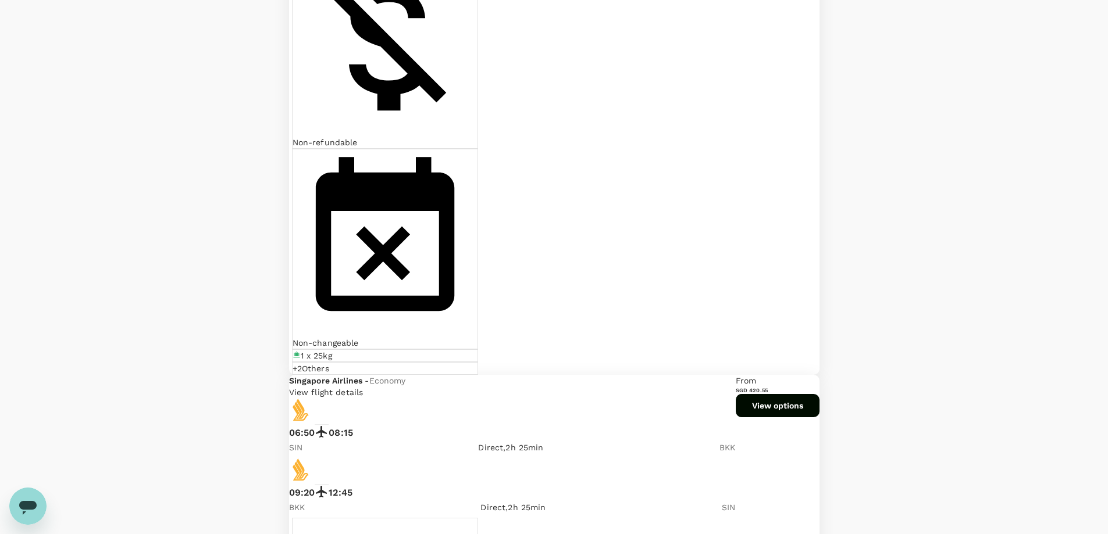
scroll to position [640, 0]
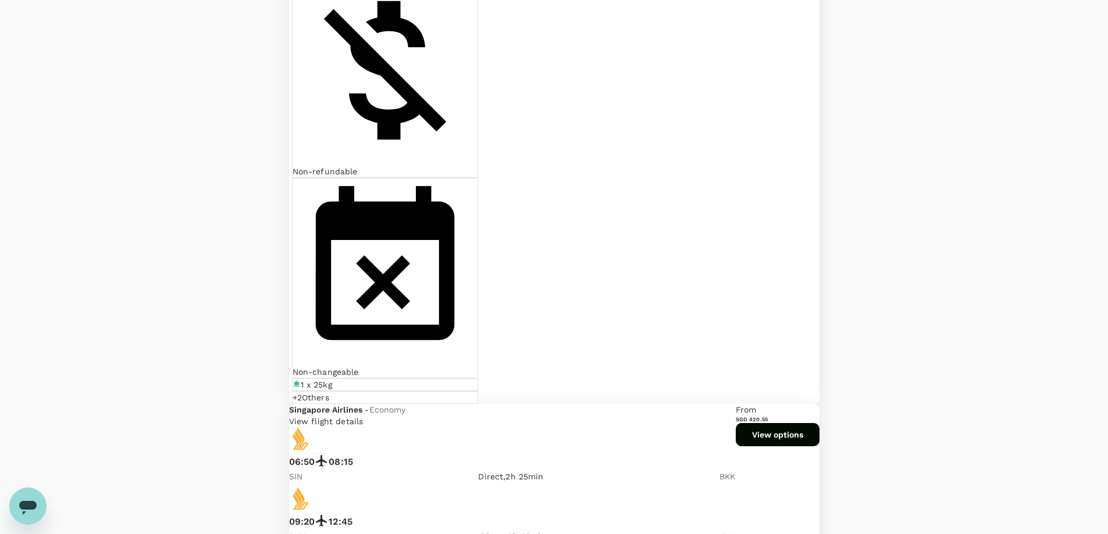
drag, startPoint x: 478, startPoint y: 234, endPoint x: 587, endPoint y: 234, distance: 109.3
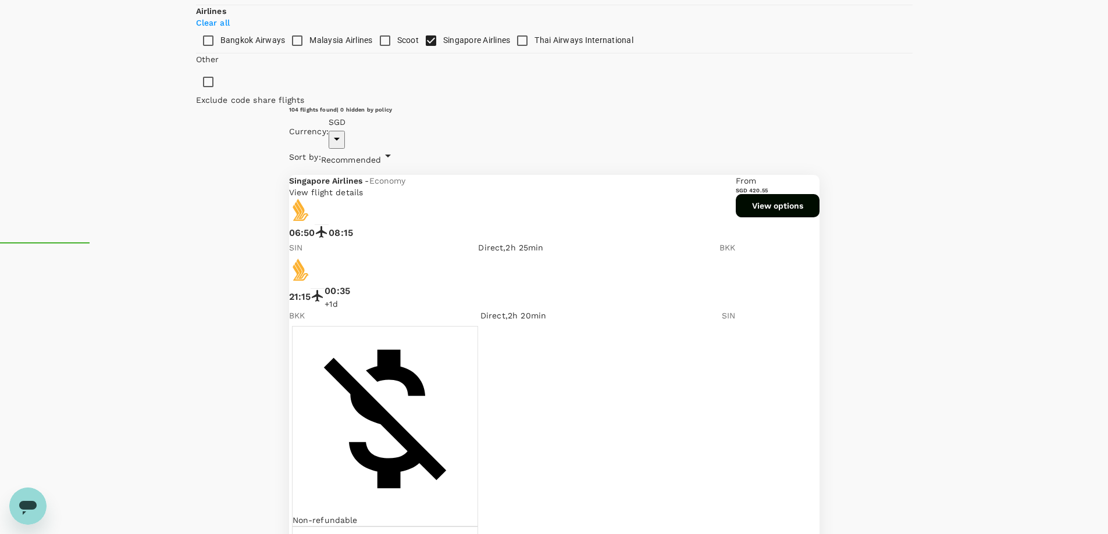
scroll to position [116, 0]
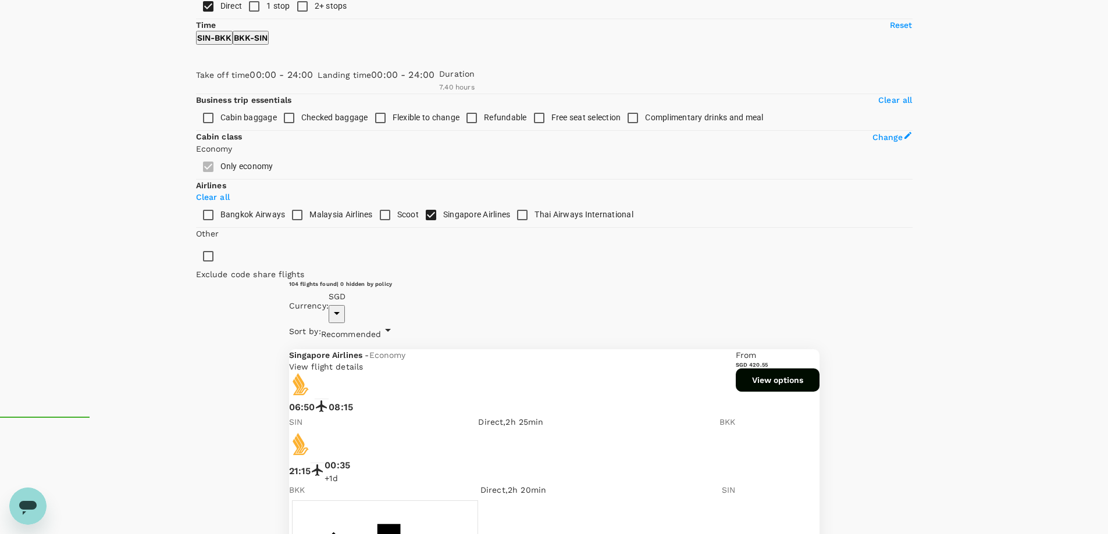
drag, startPoint x: 479, startPoint y: 303, endPoint x: 592, endPoint y: 306, distance: 113.4
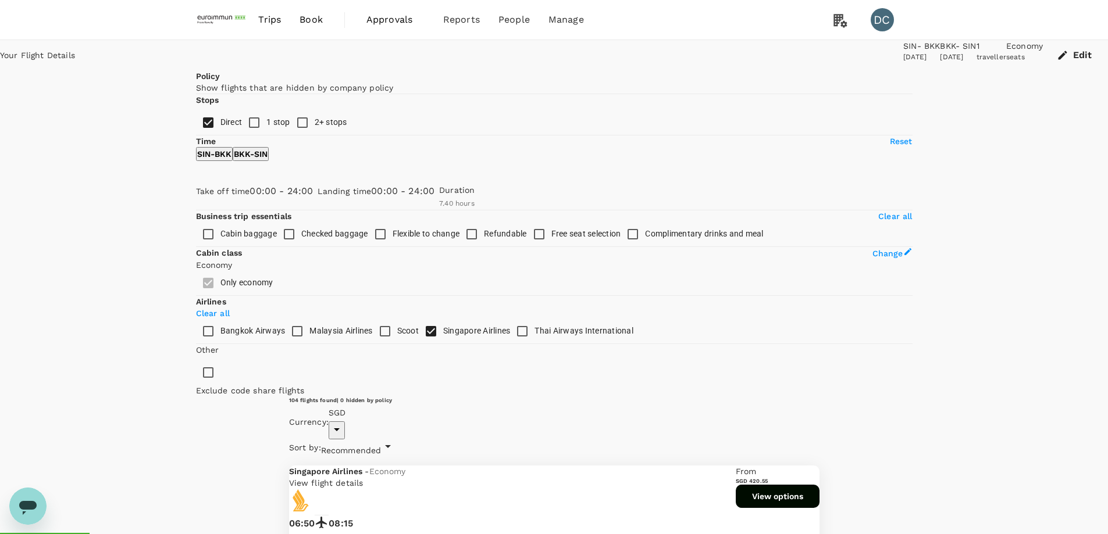
scroll to position [233, 0]
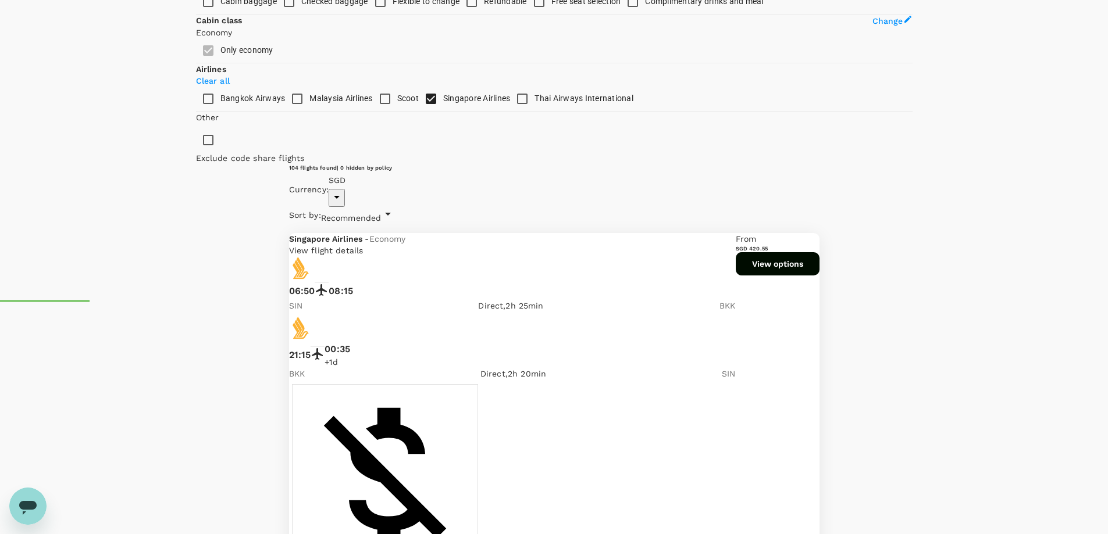
drag, startPoint x: 478, startPoint y: 340, endPoint x: 587, endPoint y: 340, distance: 108.7
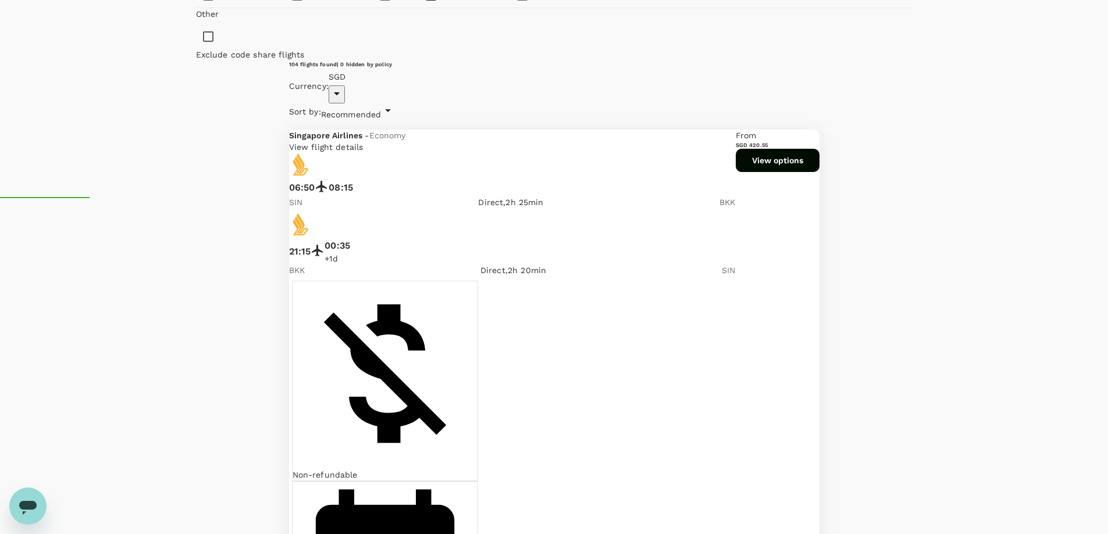
scroll to position [349, 0]
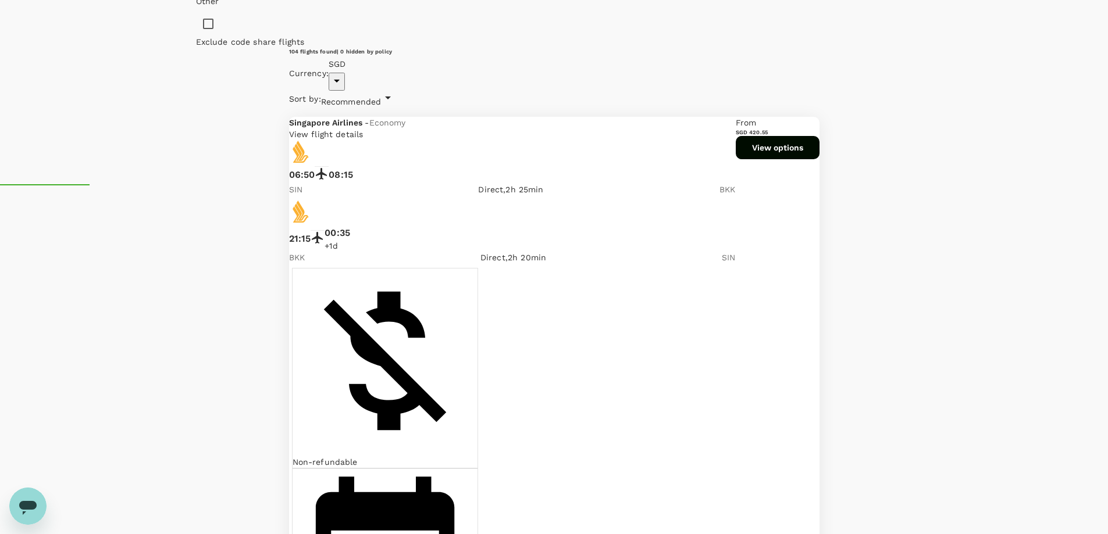
drag, startPoint x: 480, startPoint y: 372, endPoint x: 590, endPoint y: 379, distance: 110.7
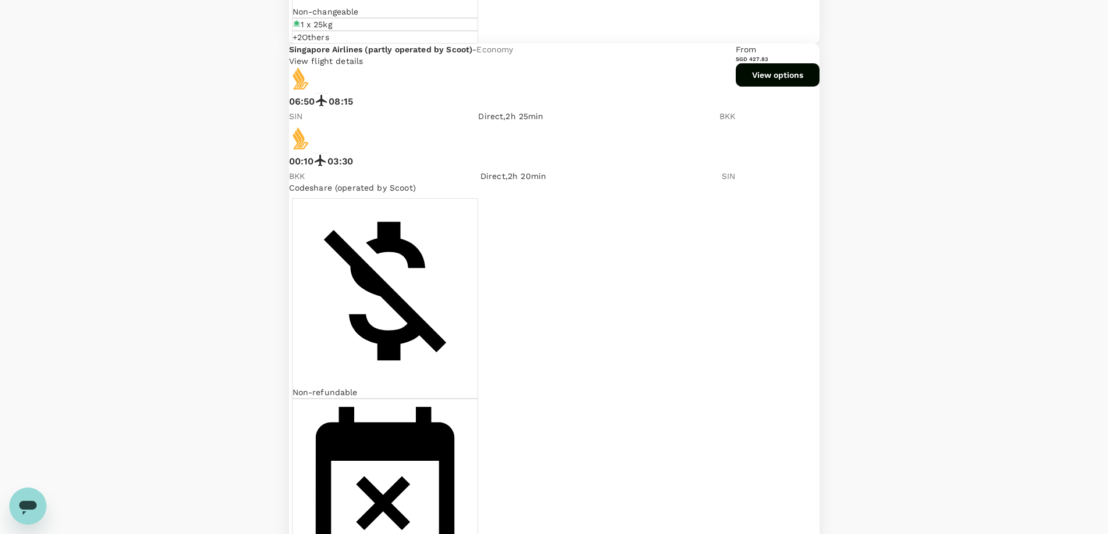
scroll to position [1803, 0]
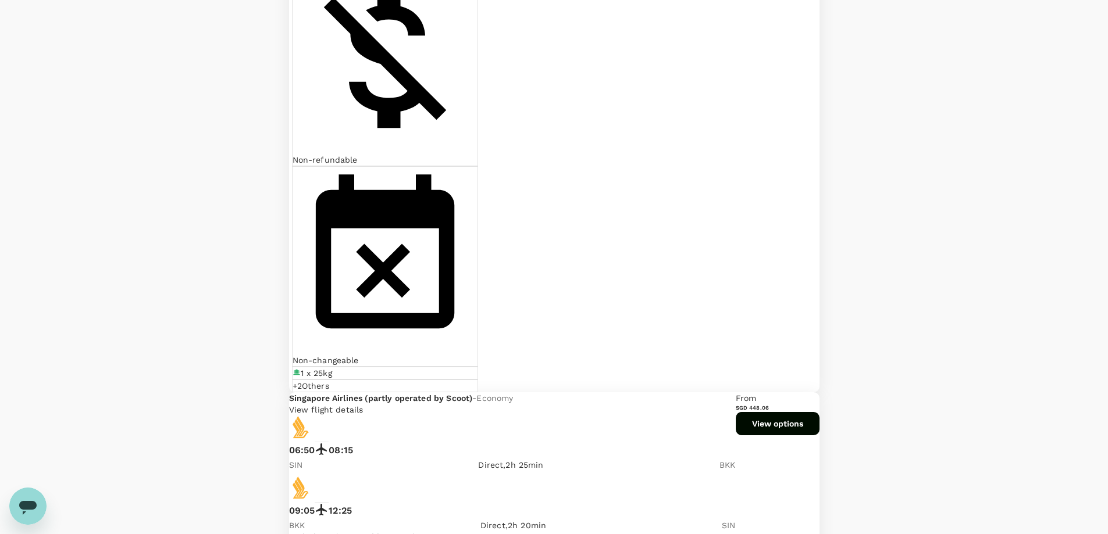
drag, startPoint x: 431, startPoint y: 263, endPoint x: 781, endPoint y: 263, distance: 349.5
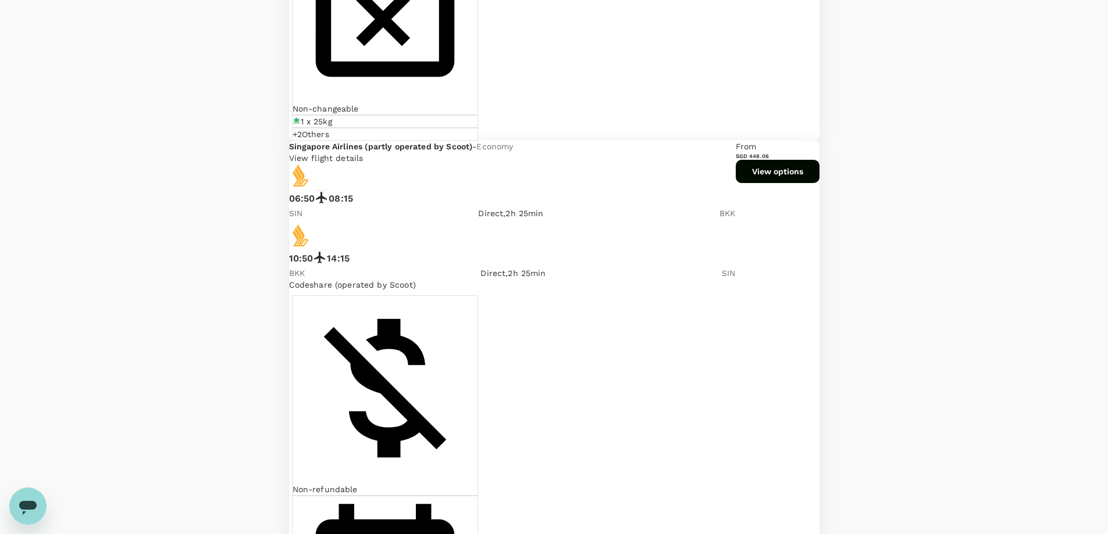
scroll to position [2733, 0]
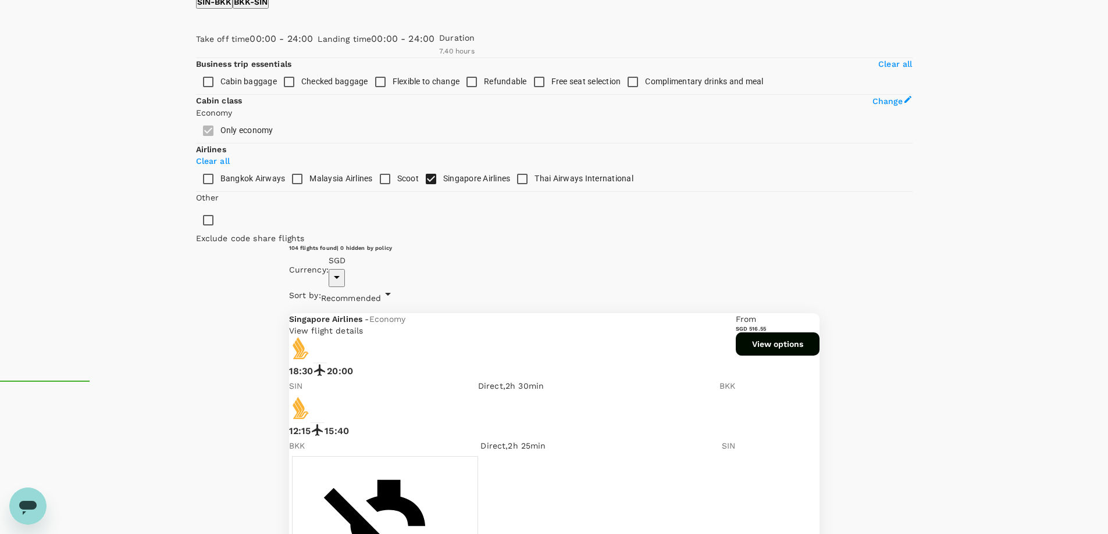
scroll to position [291, 0]
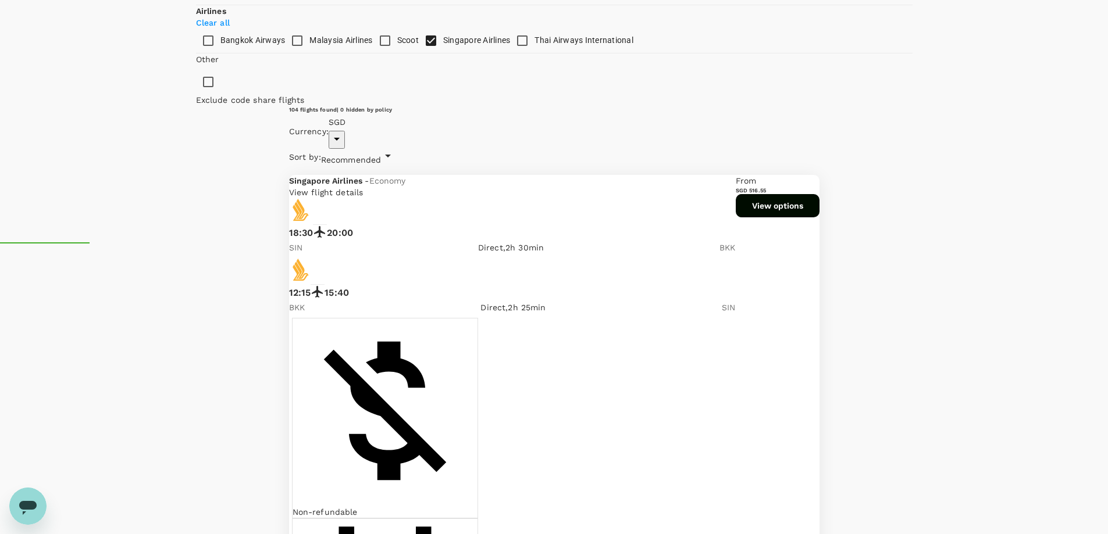
drag, startPoint x: 429, startPoint y: 469, endPoint x: 768, endPoint y: 470, distance: 338.5
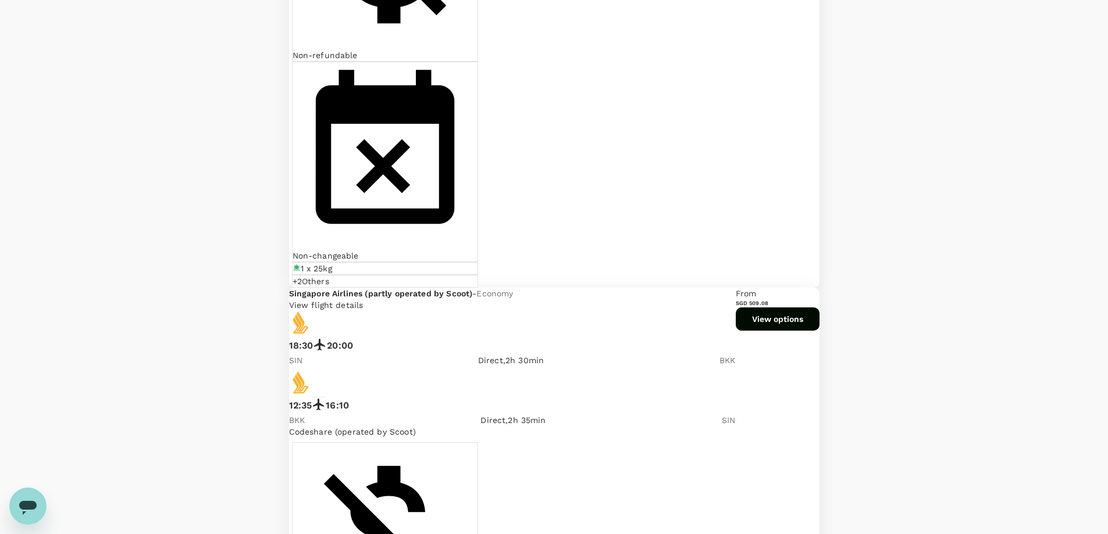
scroll to position [1279, 0]
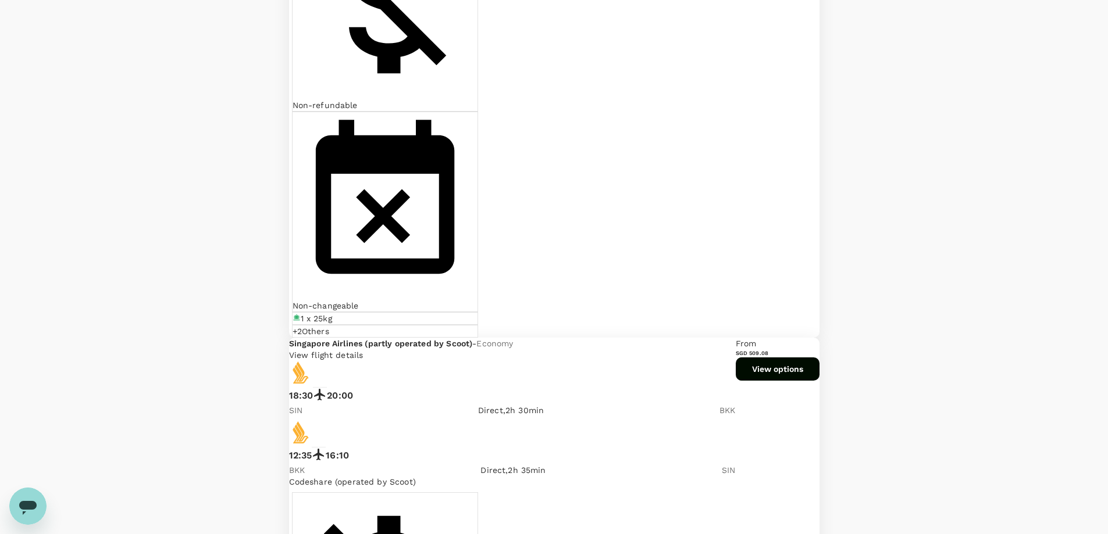
drag, startPoint x: 433, startPoint y: 194, endPoint x: 772, endPoint y: 194, distance: 339.0
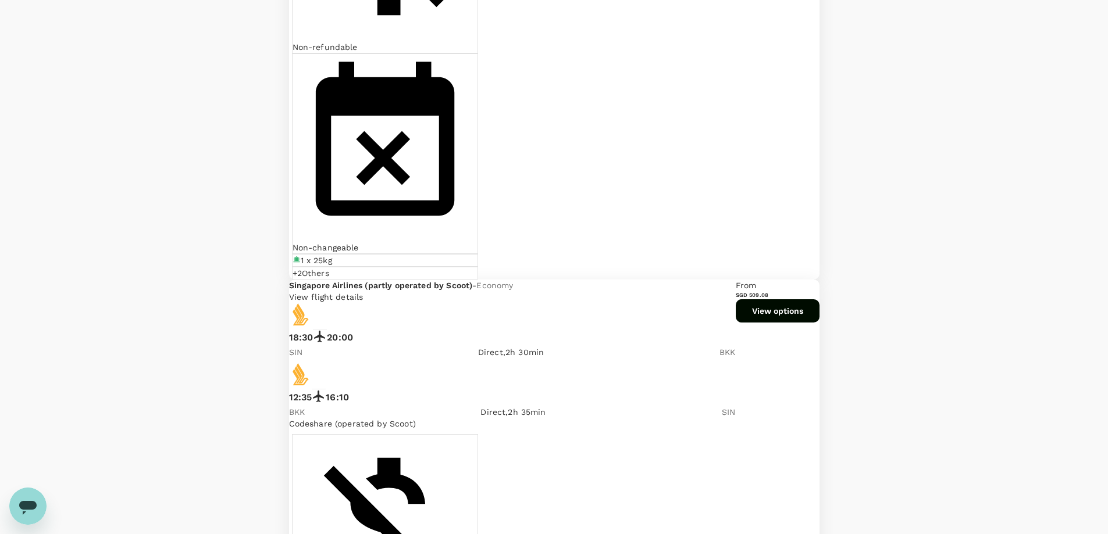
scroll to position [1512, 0]
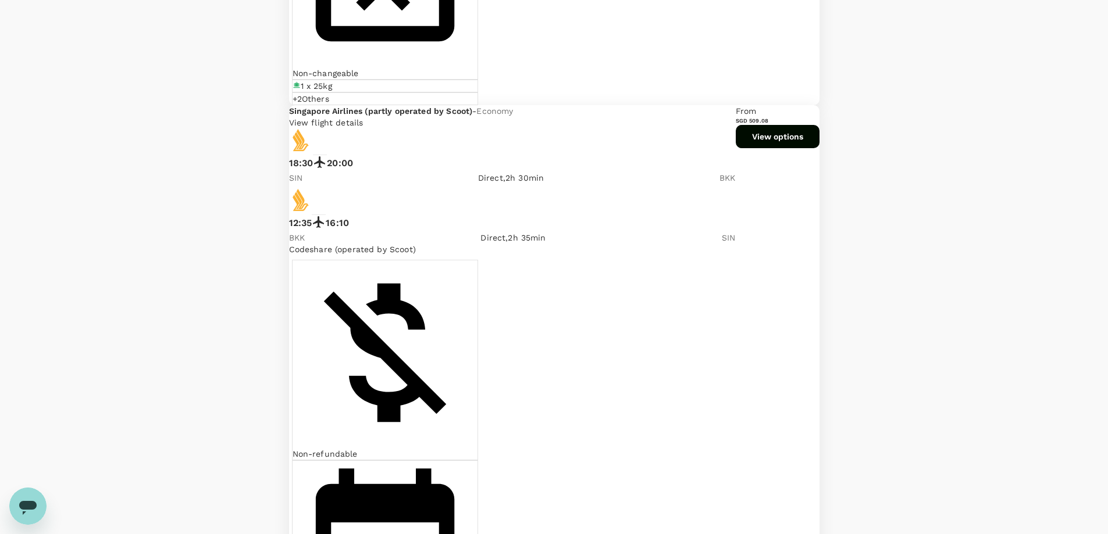
drag, startPoint x: 433, startPoint y: 101, endPoint x: 776, endPoint y: 103, distance: 342.5
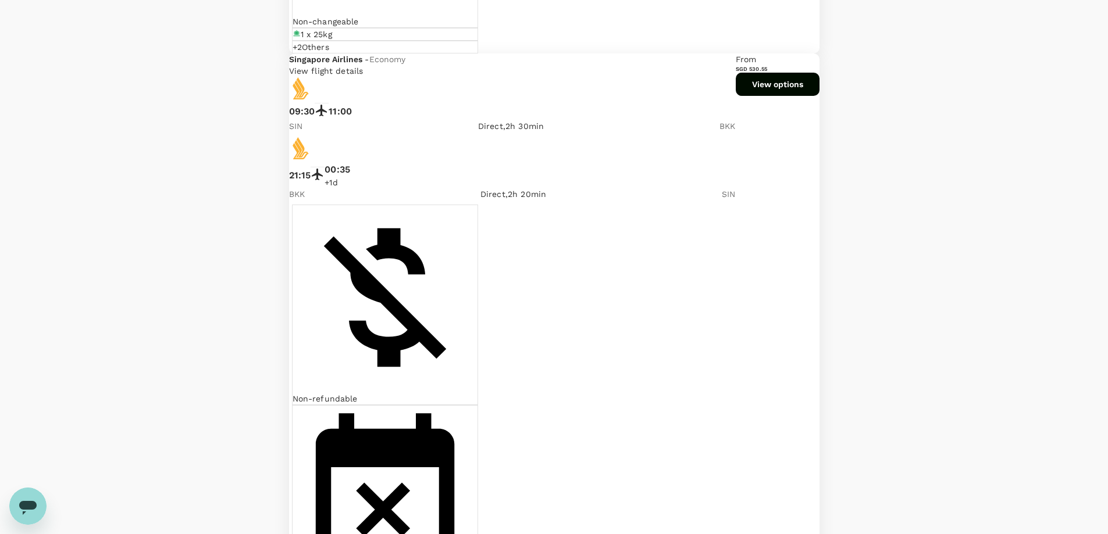
scroll to position [2743, 0]
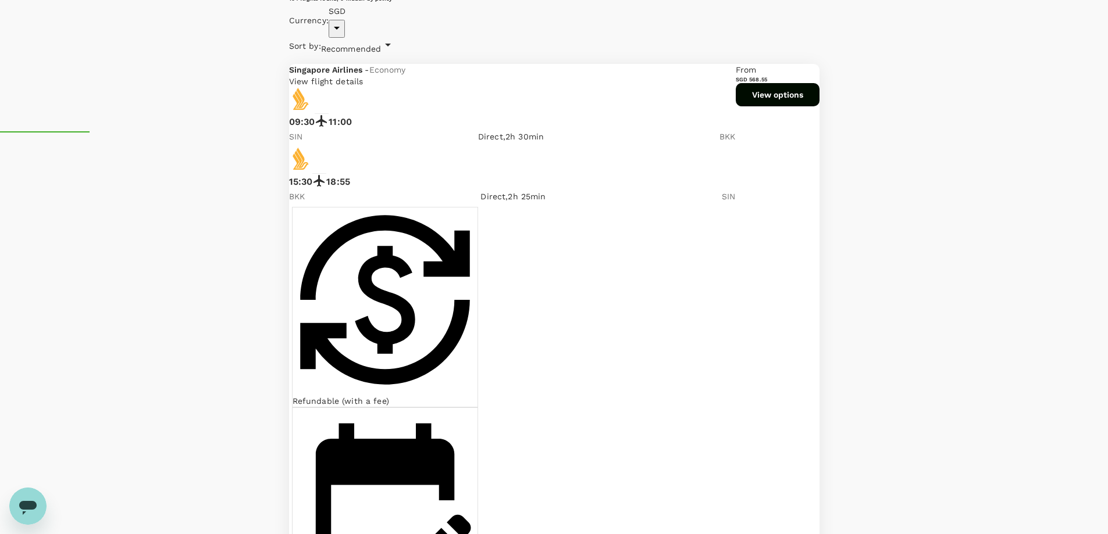
scroll to position [407, 0]
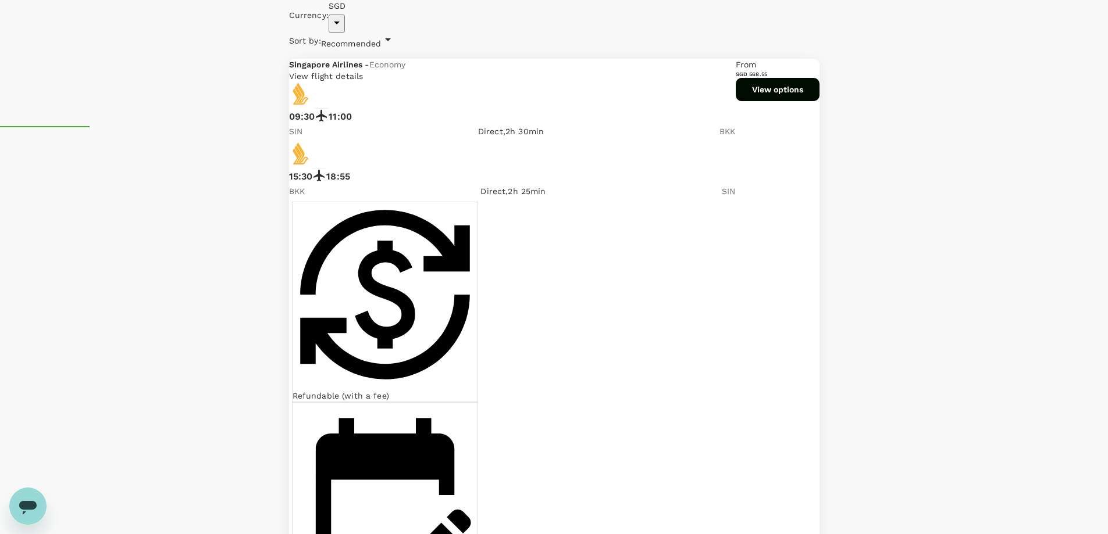
drag, startPoint x: 431, startPoint y: 355, endPoint x: 771, endPoint y: 348, distance: 339.7
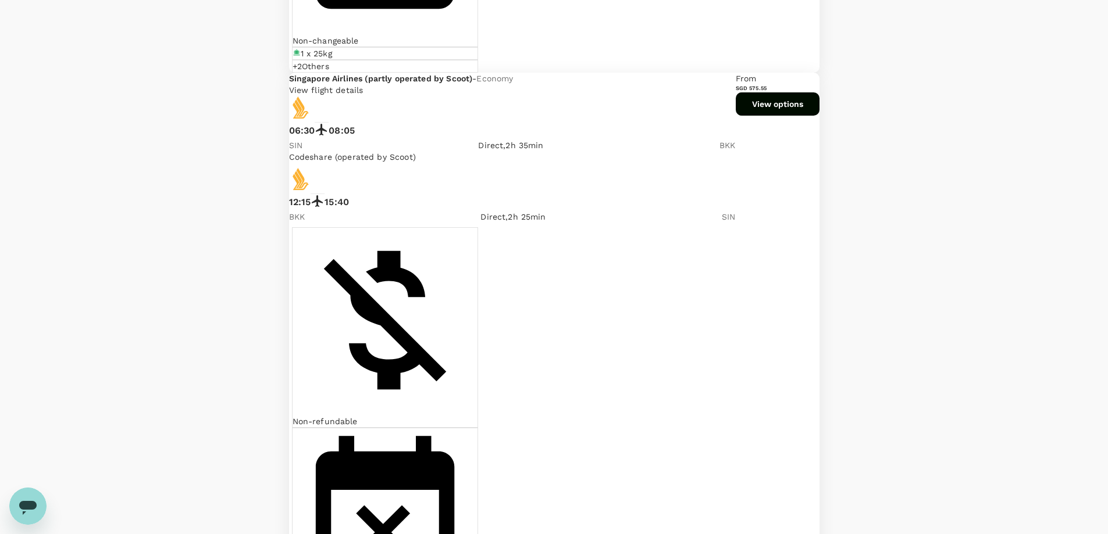
scroll to position [1570, 0]
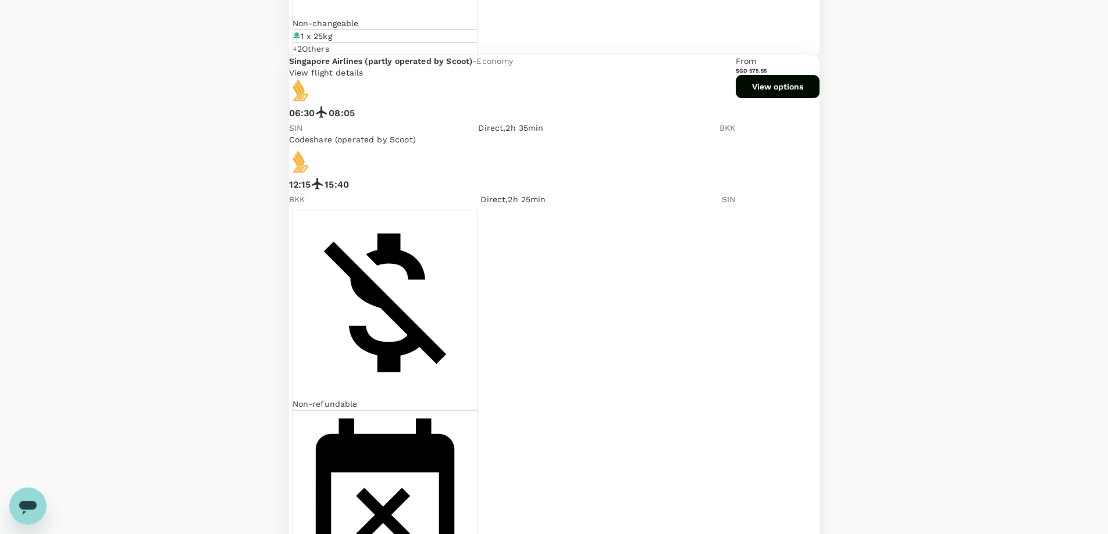
drag, startPoint x: 435, startPoint y: 241, endPoint x: 774, endPoint y: 244, distance: 339.1
drag, startPoint x: 479, startPoint y: 213, endPoint x: 590, endPoint y: 213, distance: 111.1
drag, startPoint x: 425, startPoint y: 85, endPoint x: 772, endPoint y: 90, distance: 346.6
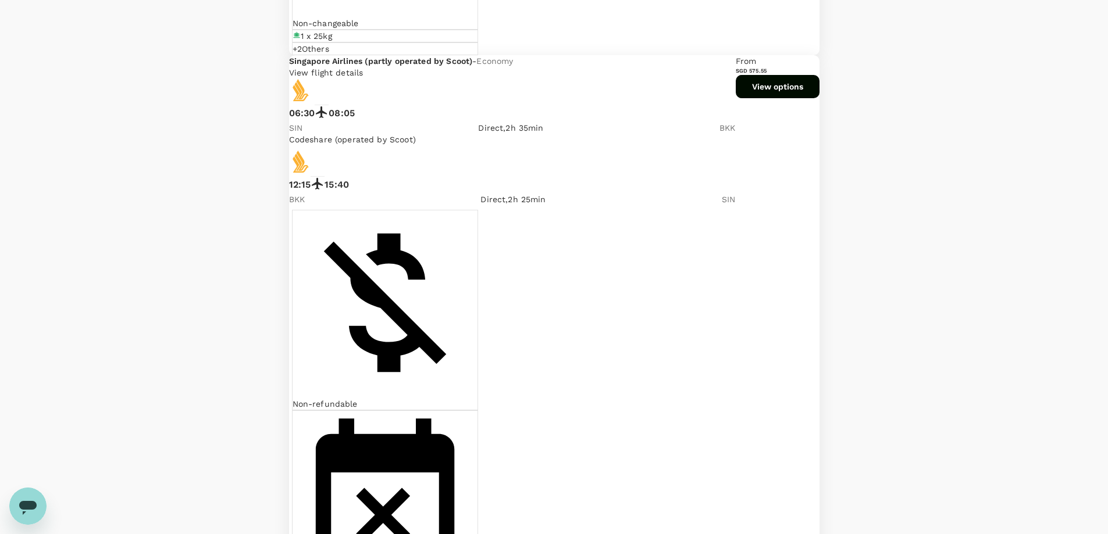
drag, startPoint x: 431, startPoint y: 391, endPoint x: 779, endPoint y: 395, distance: 348.4
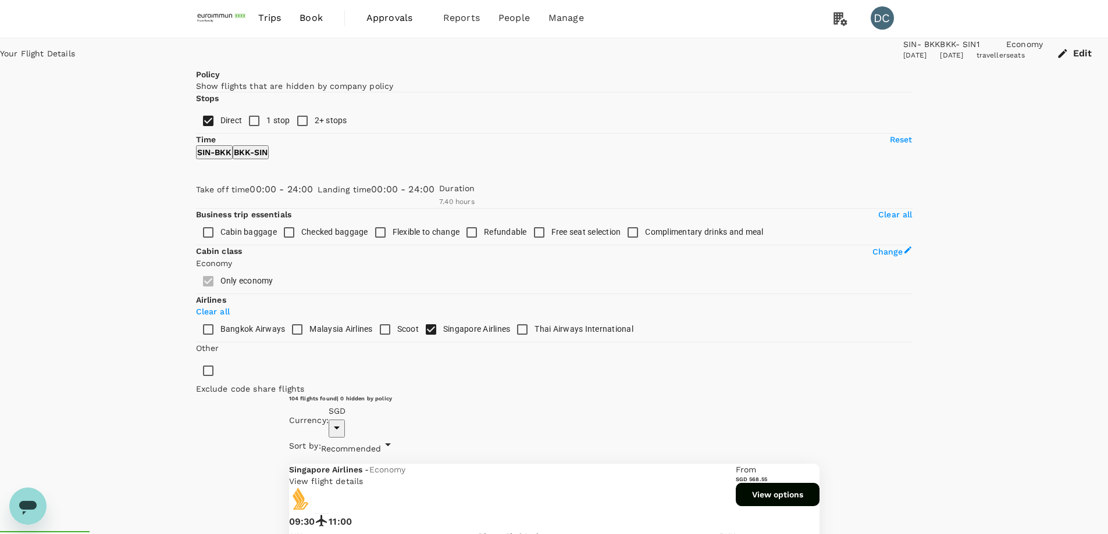
scroll to position [0, 0]
drag, startPoint x: 477, startPoint y: 278, endPoint x: 594, endPoint y: 279, distance: 116.9
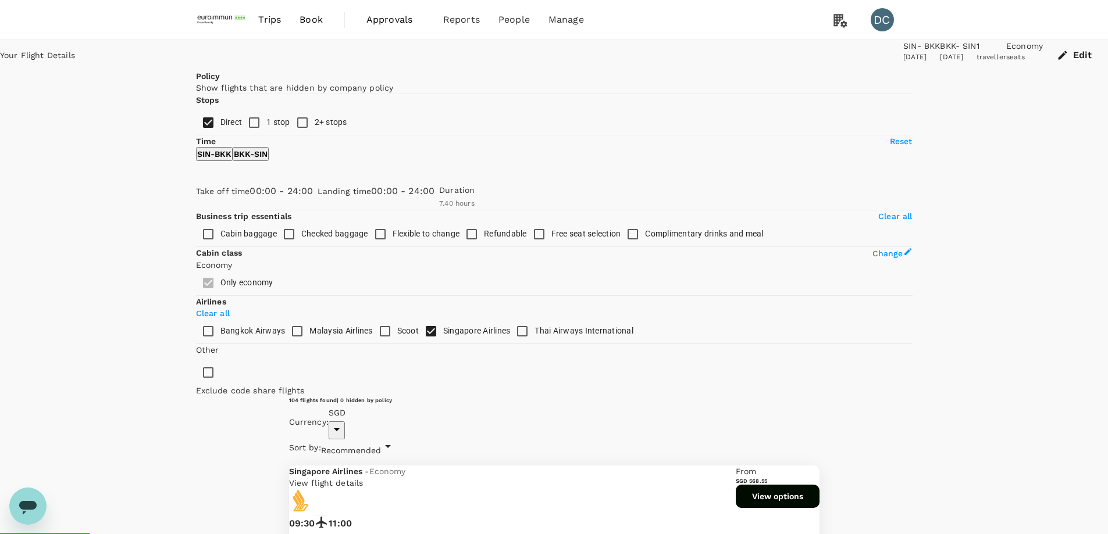
drag, startPoint x: 480, startPoint y: 279, endPoint x: 589, endPoint y: 279, distance: 109.3
drag, startPoint x: 636, startPoint y: 51, endPoint x: 684, endPoint y: 66, distance: 51.1
click at [903, 66] on div "SIN - BKK [DATE]" at bounding box center [921, 55] width 37 height 30
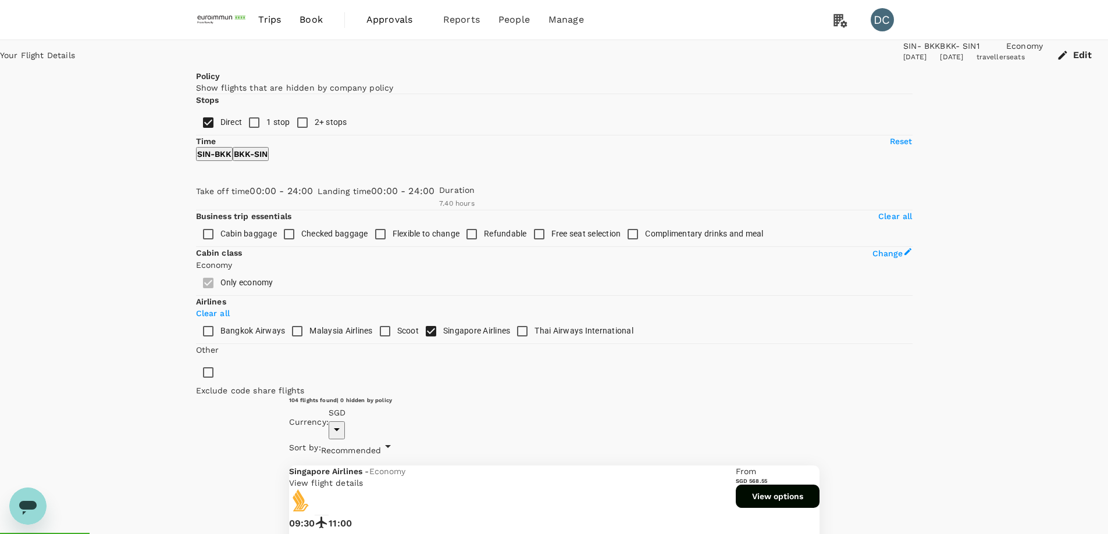
drag, startPoint x: 696, startPoint y: 49, endPoint x: 742, endPoint y: 62, distance: 47.7
click at [940, 62] on div "BKK - SIN [DATE]" at bounding box center [958, 55] width 36 height 30
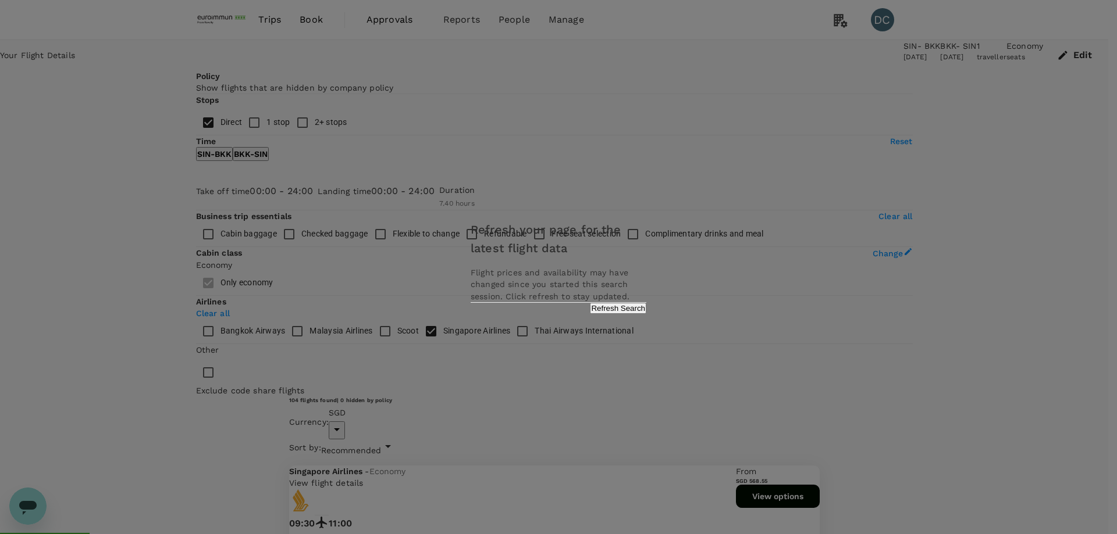
click at [620, 314] on button "Refresh Search" at bounding box center [618, 308] width 56 height 11
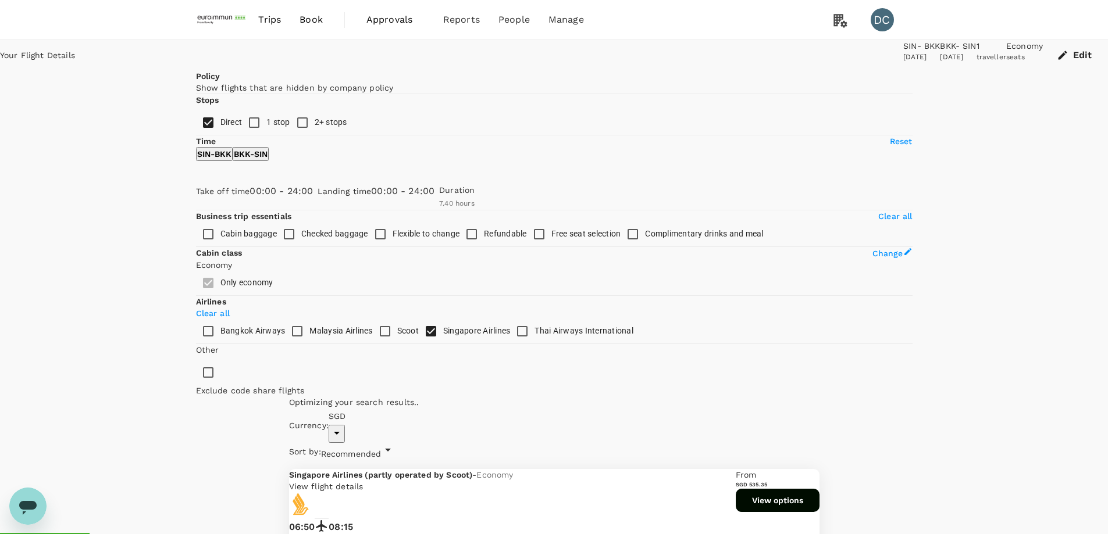
click at [1043, 57] on button "Edit" at bounding box center [1075, 55] width 65 height 30
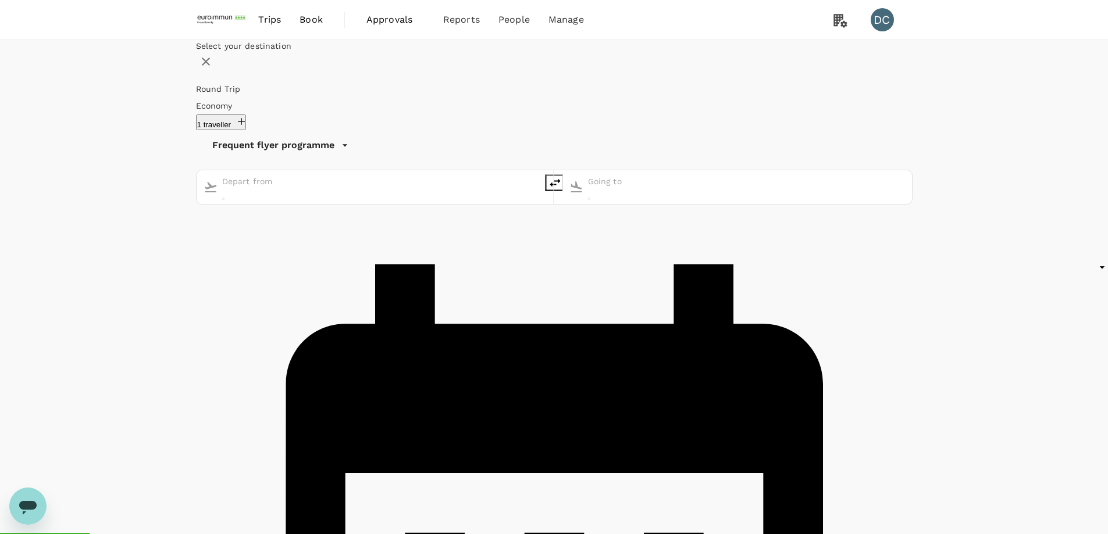
type input "Singapore Changi (SIN)"
type input "Suvarnabhumi Intl (BKK)"
click at [561, 208] on div "16" at bounding box center [549, 197] width 22 height 22
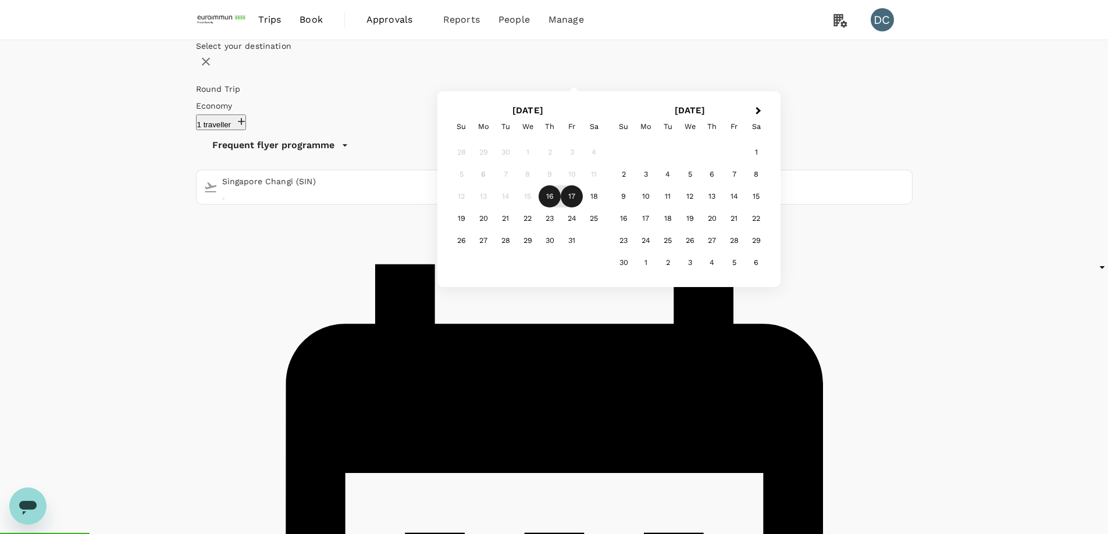
click at [583, 208] on div "17" at bounding box center [572, 197] width 22 height 22
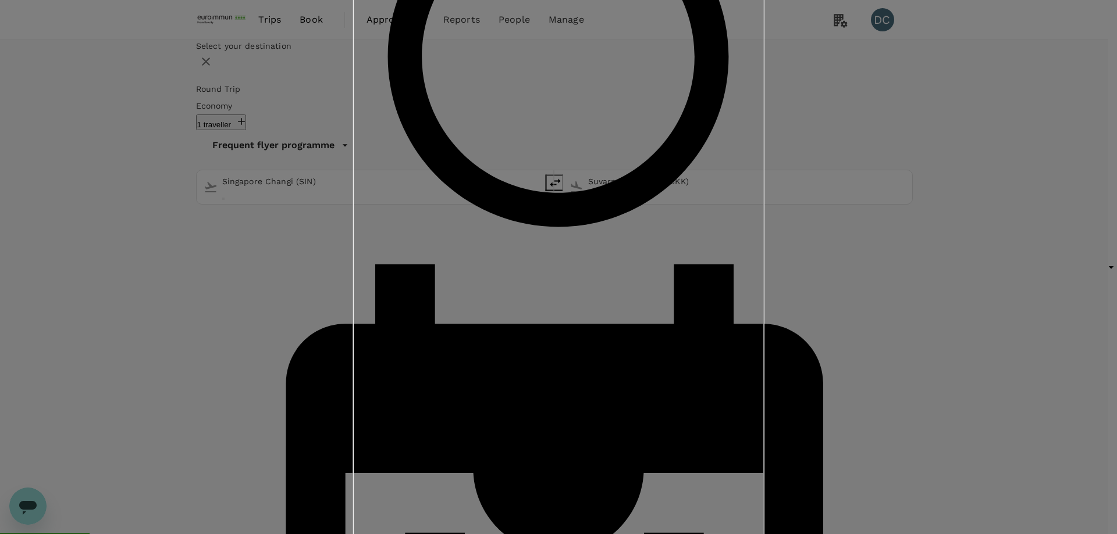
click at [565, 175] on input "Staff Travel Policy ( [PERSON_NAME], You )" at bounding box center [558, 267] width 1117 height 534
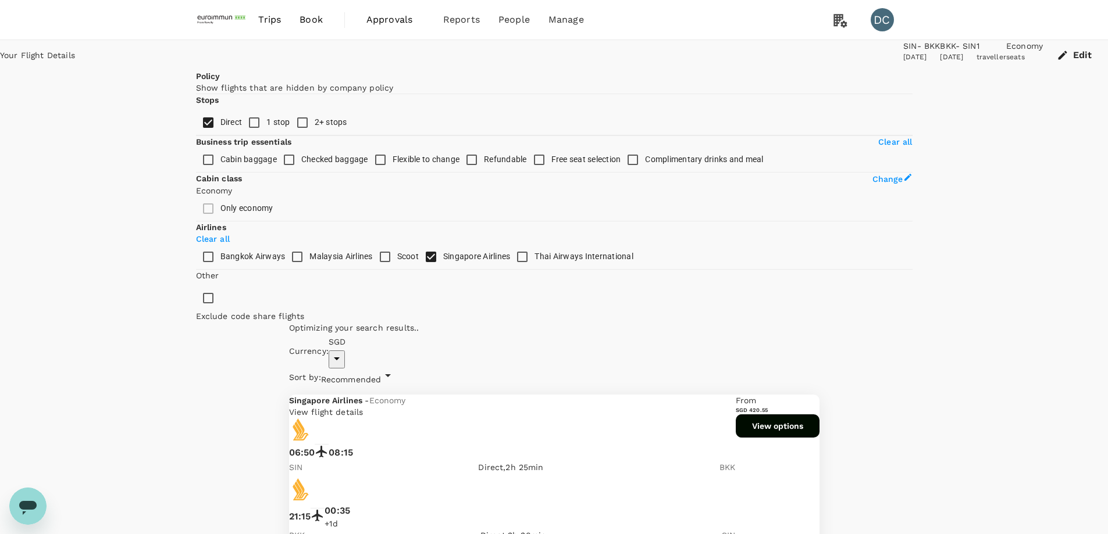
checkbox input "false"
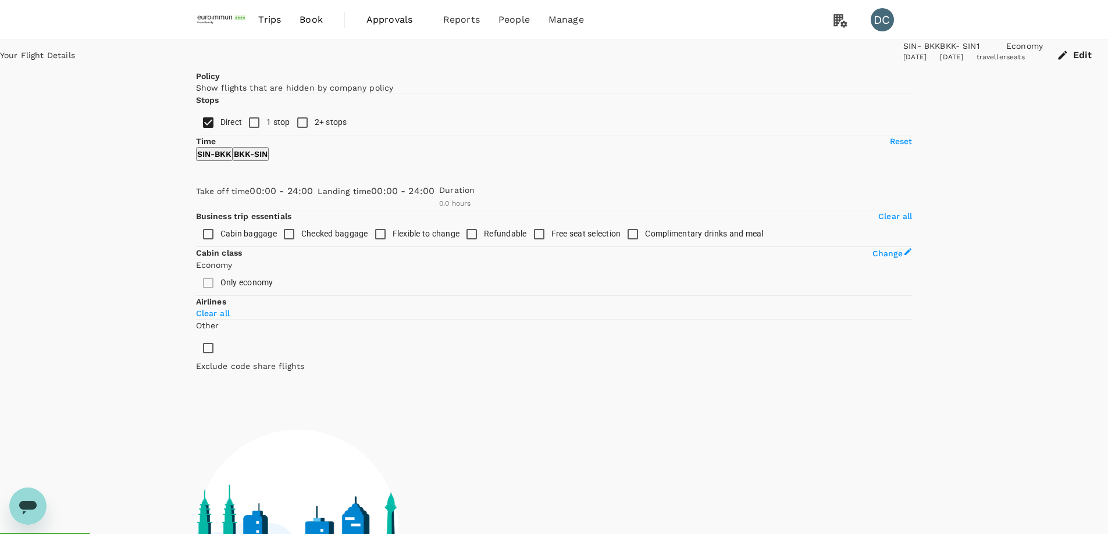
type input "450"
checkbox input "true"
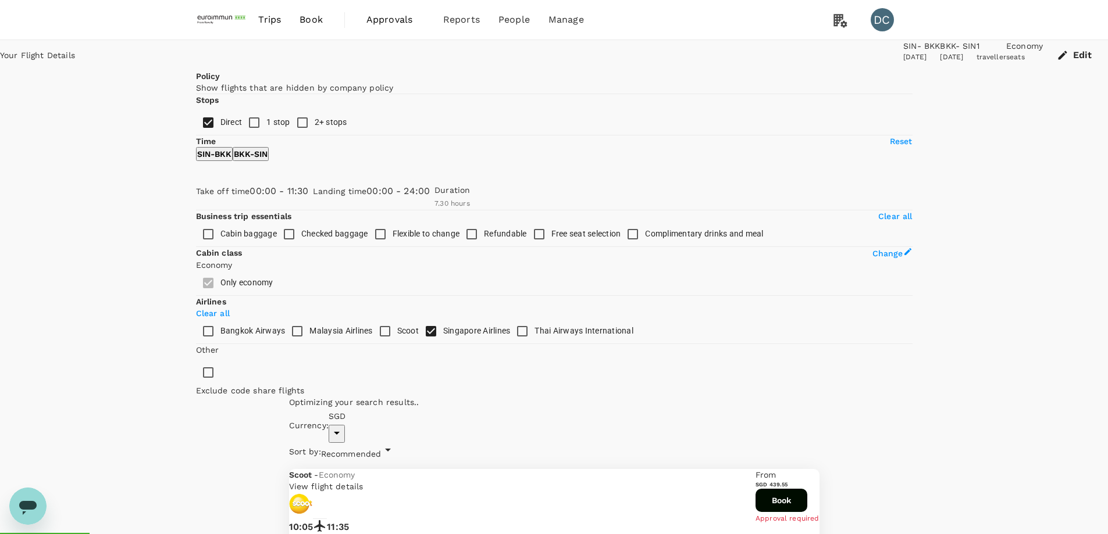
type input "630"
drag, startPoint x: 376, startPoint y: 347, endPoint x: 273, endPoint y: 345, distance: 102.9
click at [196, 208] on span at bounding box center [196, 208] width 0 height 0
type input "SGD"
click at [268, 160] on p "BKK - SIN" at bounding box center [251, 154] width 34 height 12
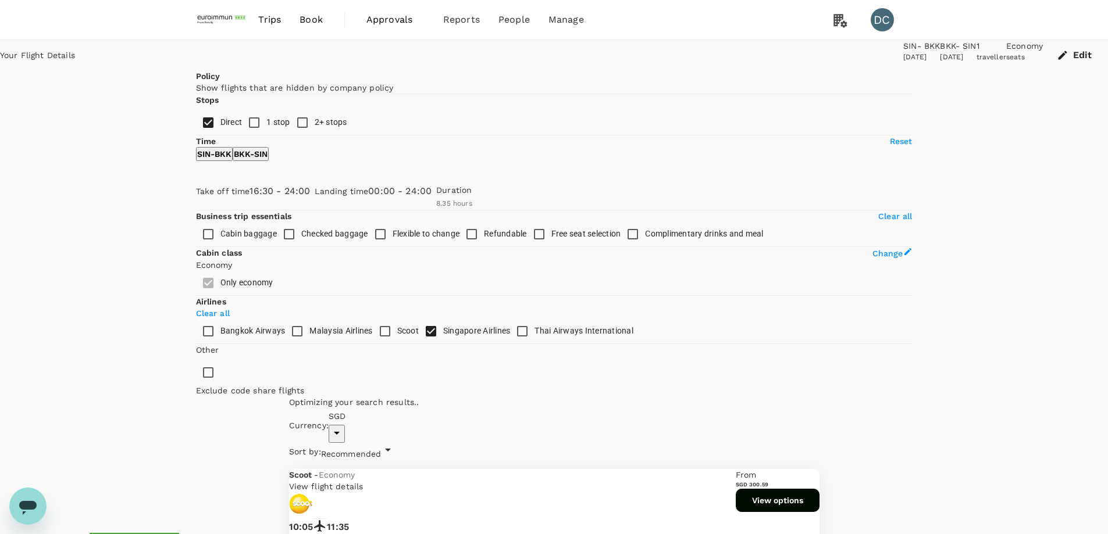
type input "1020"
drag, startPoint x: 197, startPoint y: 344, endPoint x: 321, endPoint y: 351, distance: 124.6
click at [196, 208] on span at bounding box center [196, 208] width 0 height 0
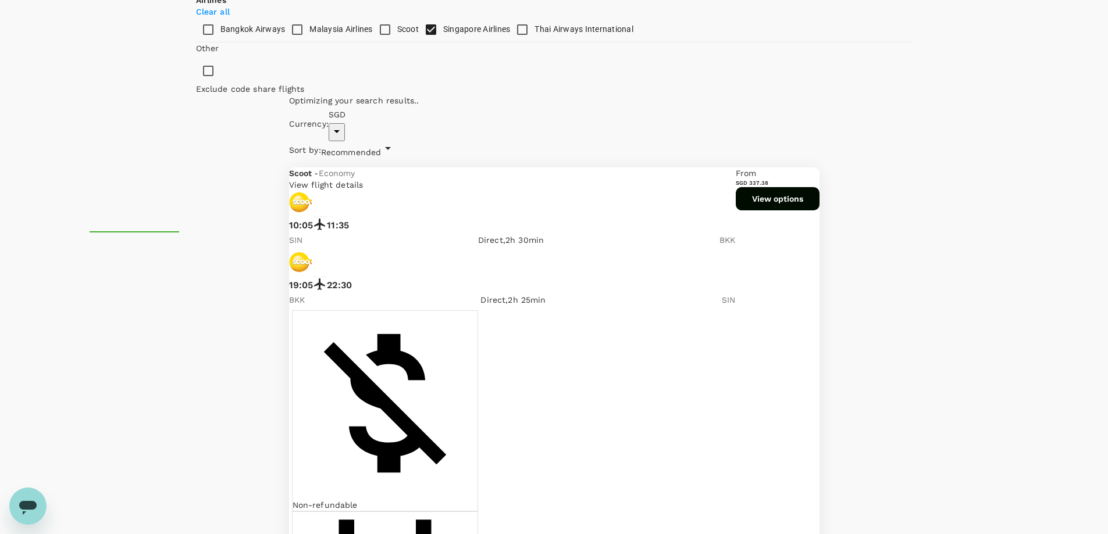
scroll to position [407, 0]
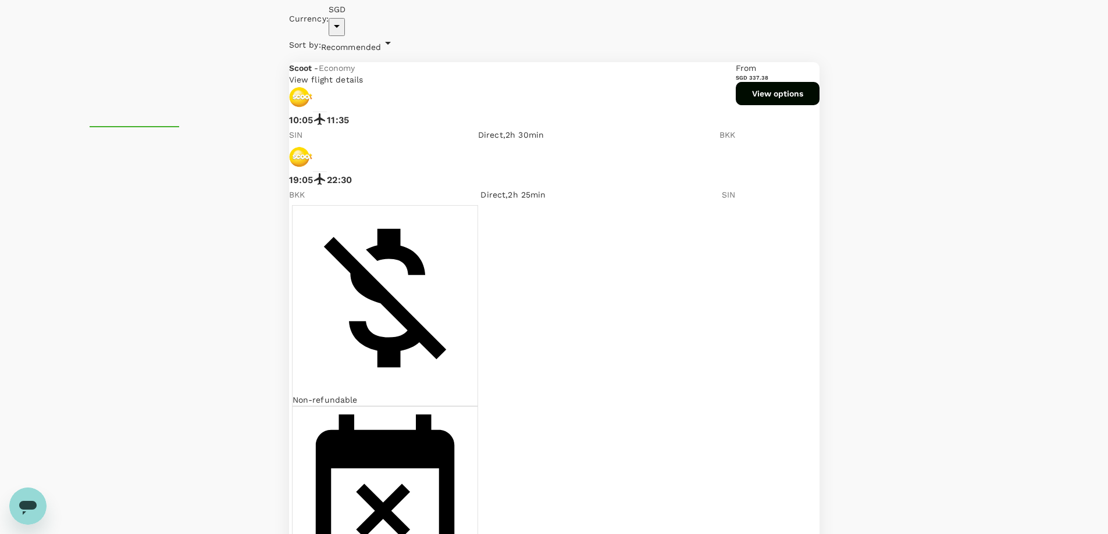
checkbox input "true"
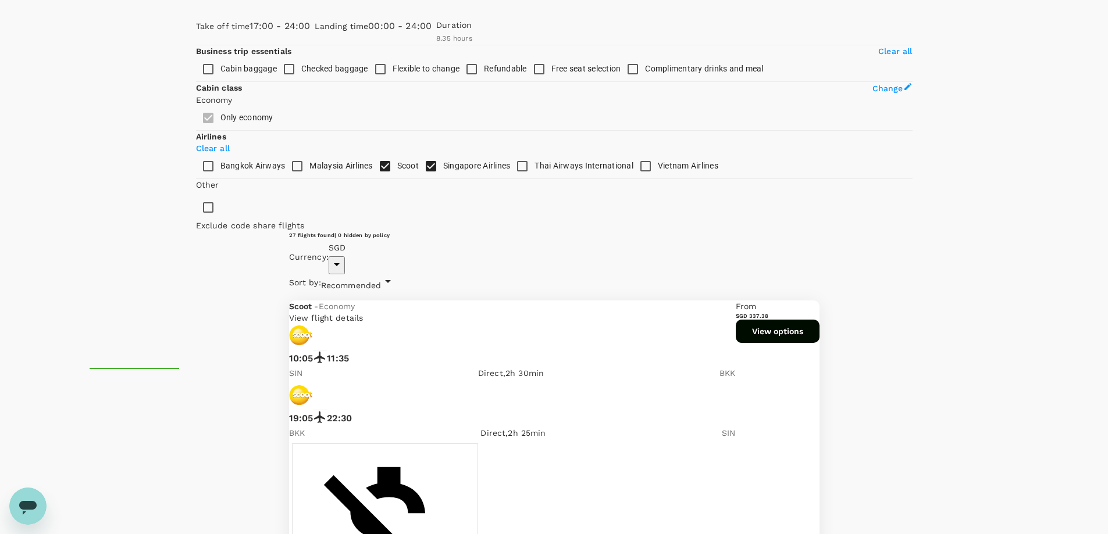
scroll to position [0, 0]
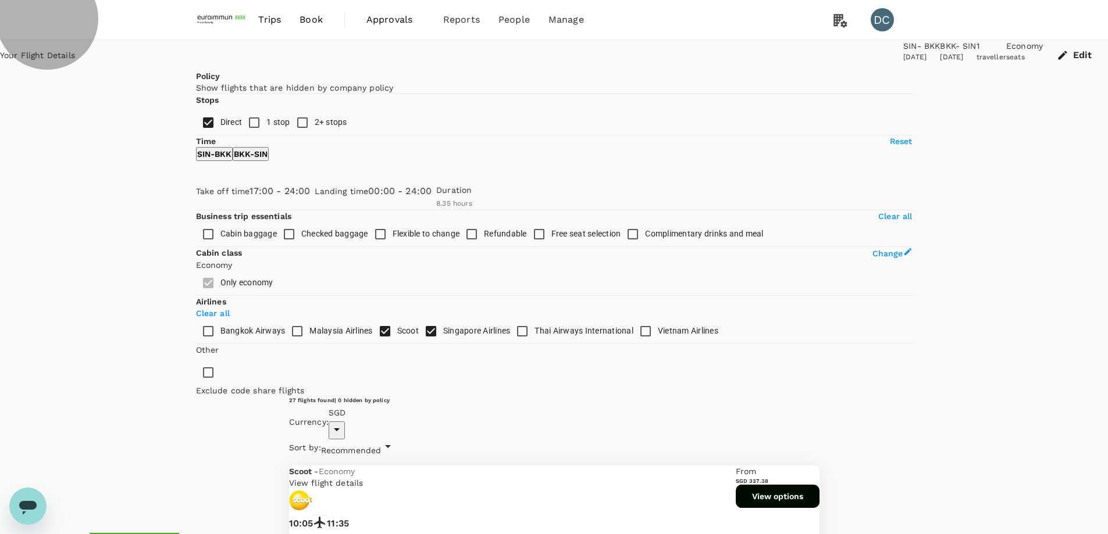
click at [231, 160] on p "SIN - BKK" at bounding box center [214, 154] width 34 height 12
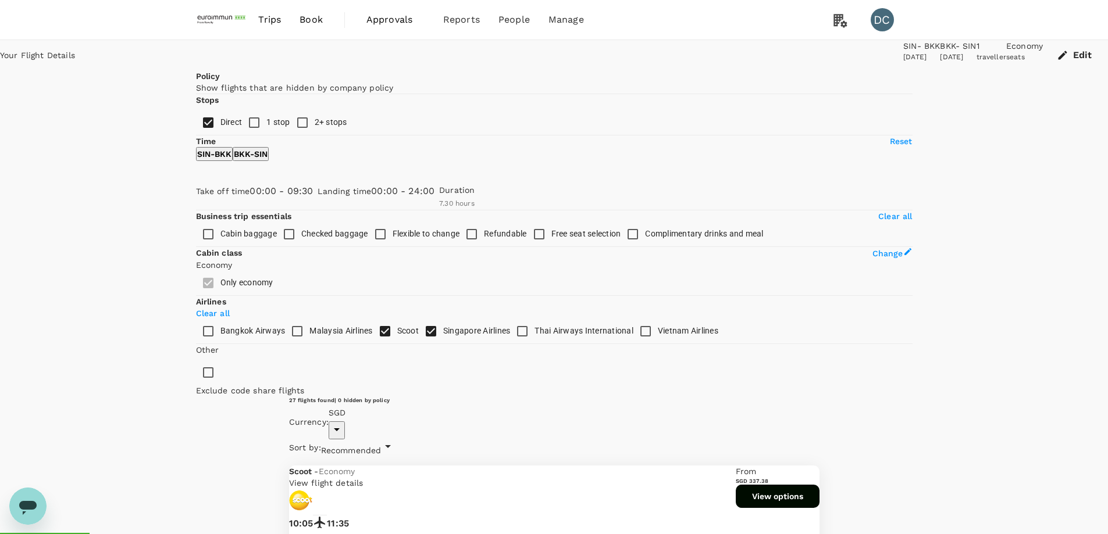
type input "540"
drag, startPoint x: 276, startPoint y: 344, endPoint x: 264, endPoint y: 346, distance: 12.4
click at [196, 208] on span at bounding box center [196, 208] width 0 height 0
type input "SGD"
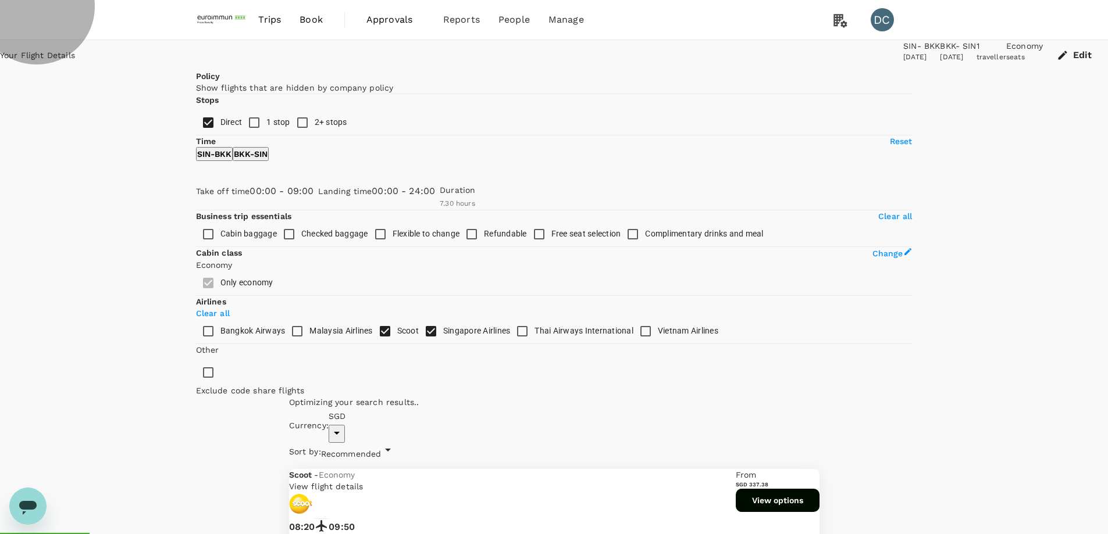
click at [269, 161] on button "BKK - SIN" at bounding box center [251, 154] width 36 height 14
checkbox input "false"
checkbox input "true"
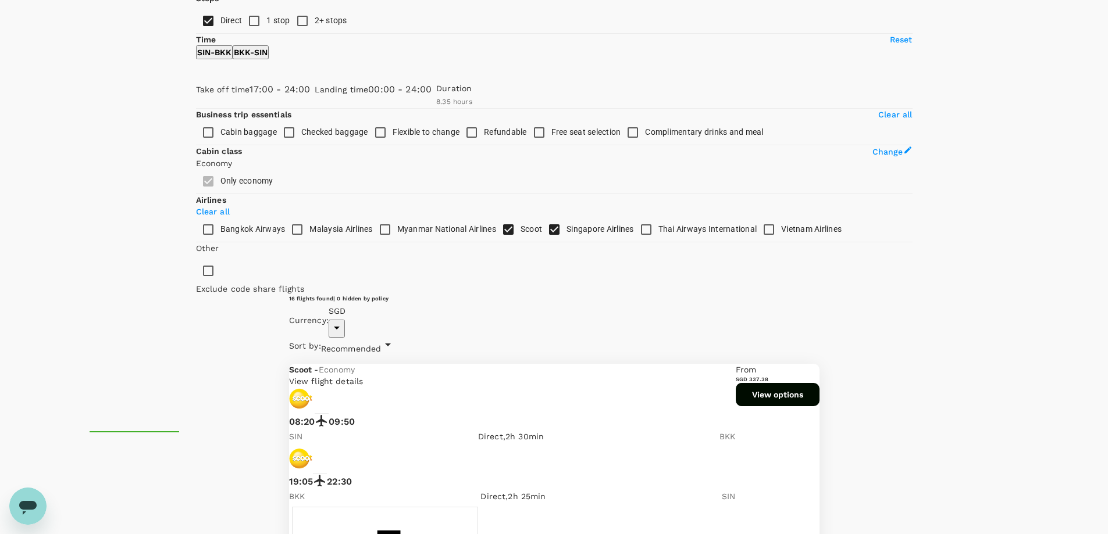
scroll to position [233, 0]
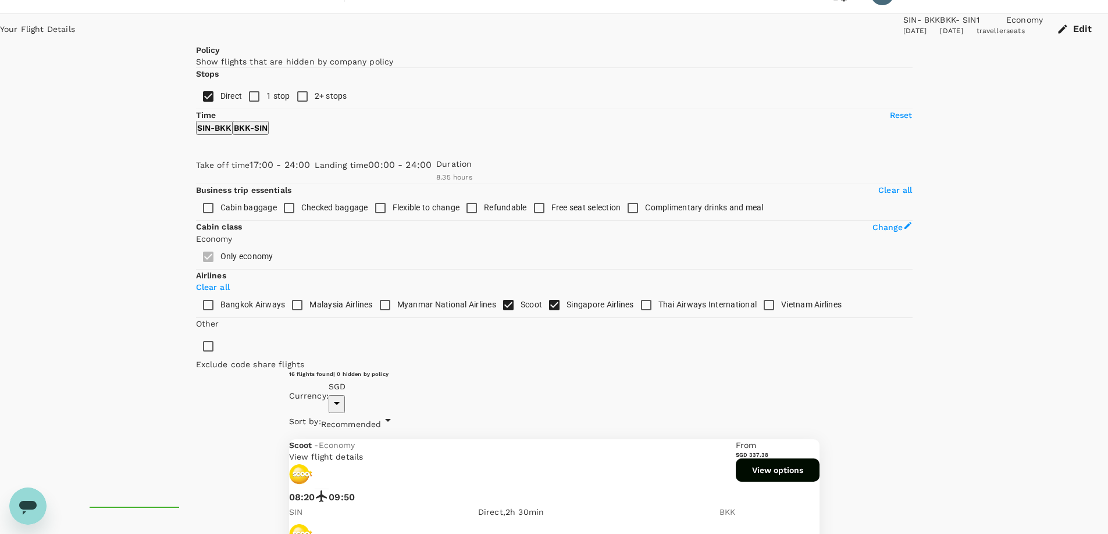
scroll to position [0, 0]
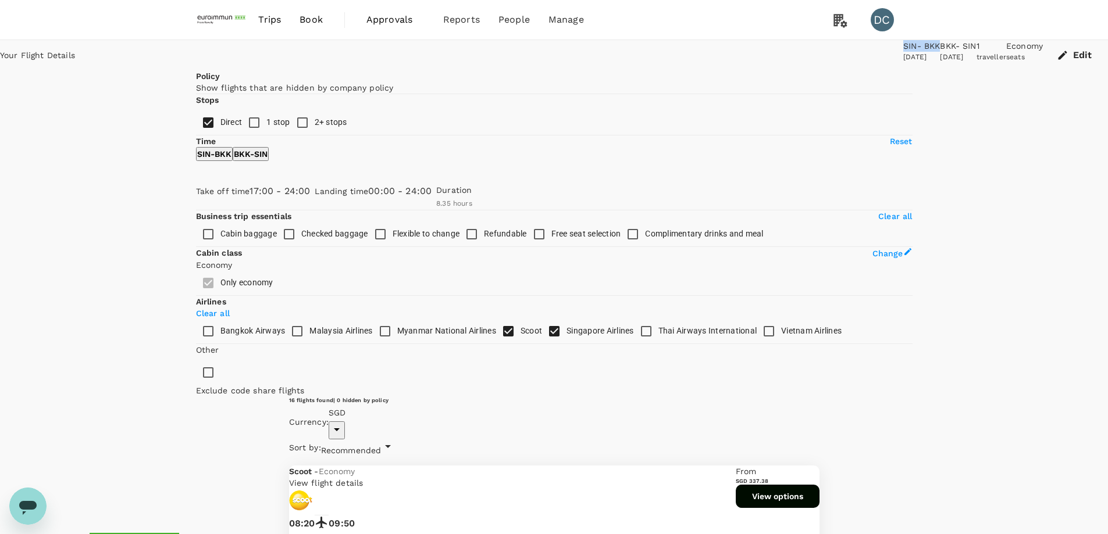
drag, startPoint x: 636, startPoint y: 51, endPoint x: 680, endPoint y: 49, distance: 43.6
click at [903, 49] on div "SIN - BKK [DATE]" at bounding box center [921, 55] width 37 height 30
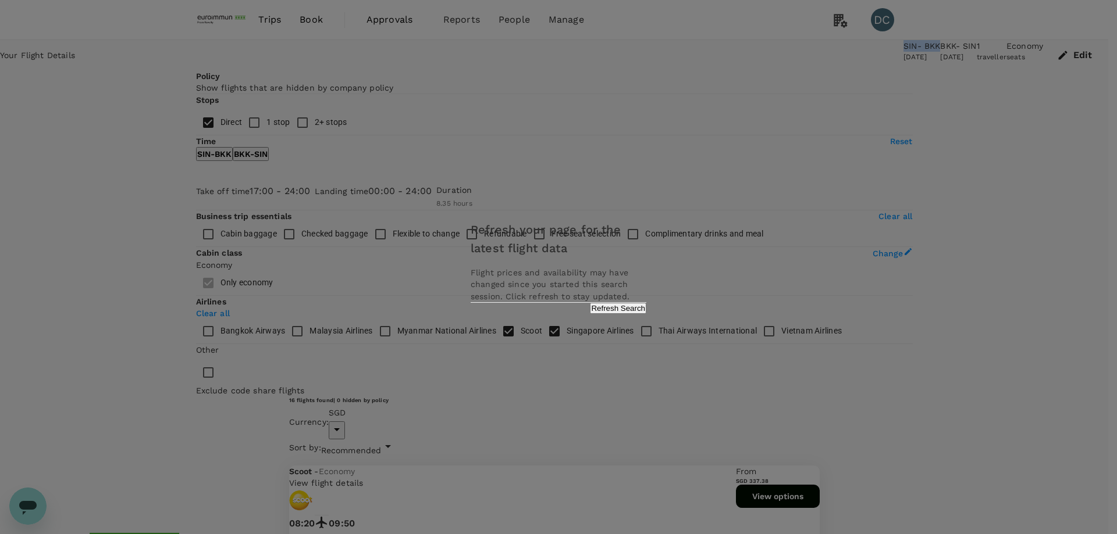
click at [617, 314] on button "Refresh Search" at bounding box center [618, 308] width 56 height 11
click at [157, 187] on div "Refresh your page for the latest flight data Flight prices and availability may…" at bounding box center [558, 267] width 1117 height 534
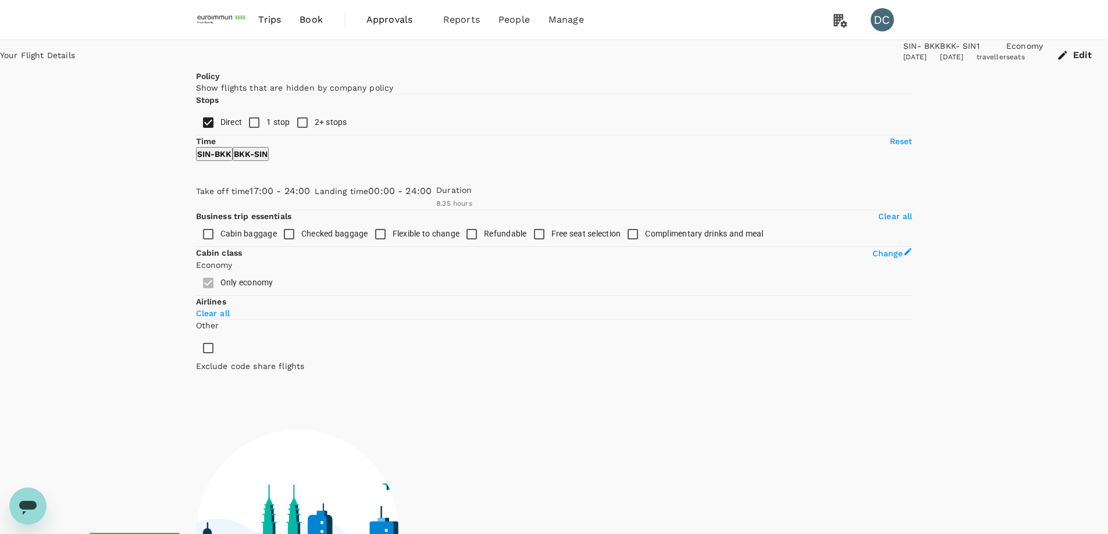
type input "515"
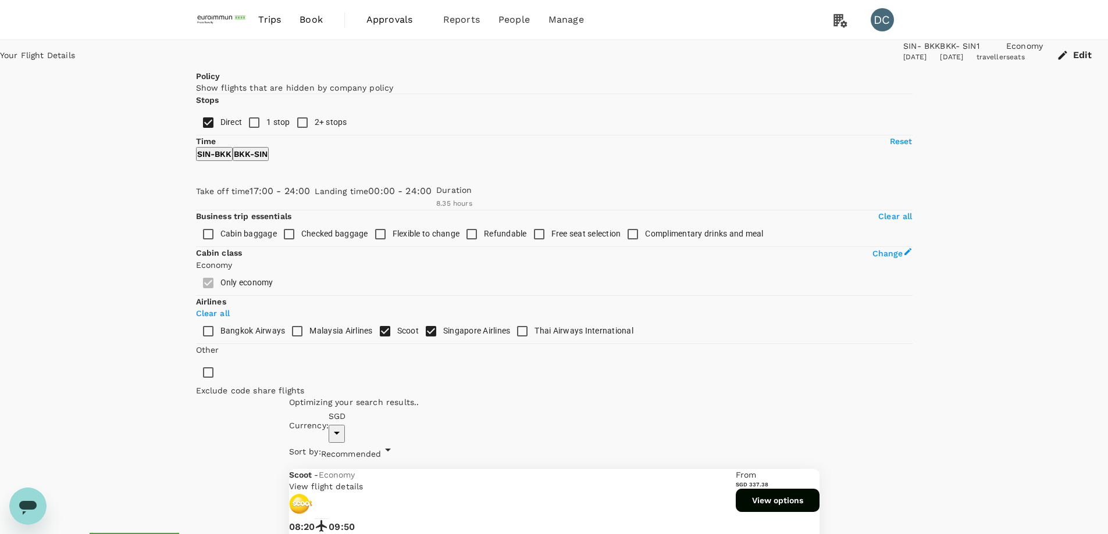
checkbox input "false"
checkbox input "true"
